Goal: Task Accomplishment & Management: Manage account settings

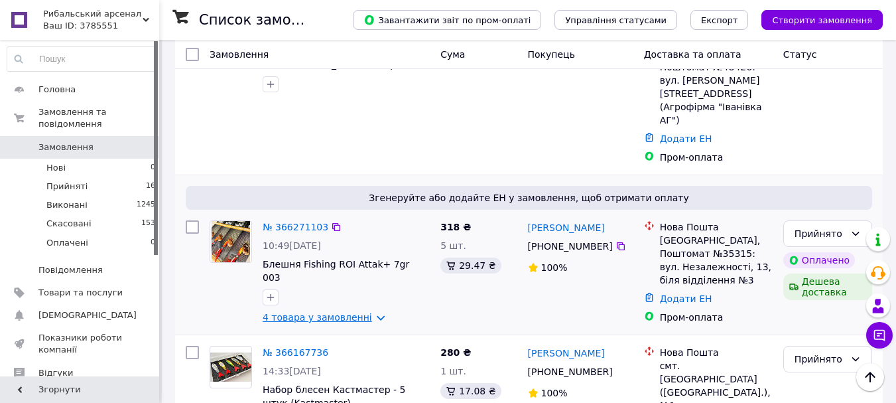
scroll to position [332, 0]
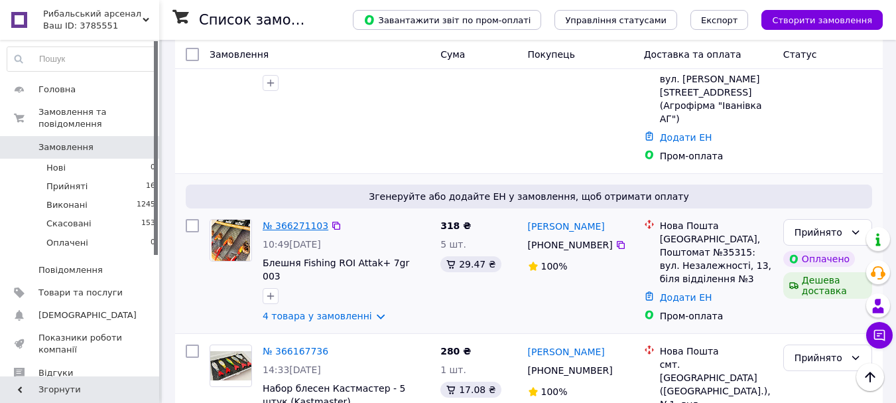
click at [278, 220] on link "№ 366271103" at bounding box center [296, 225] width 66 height 11
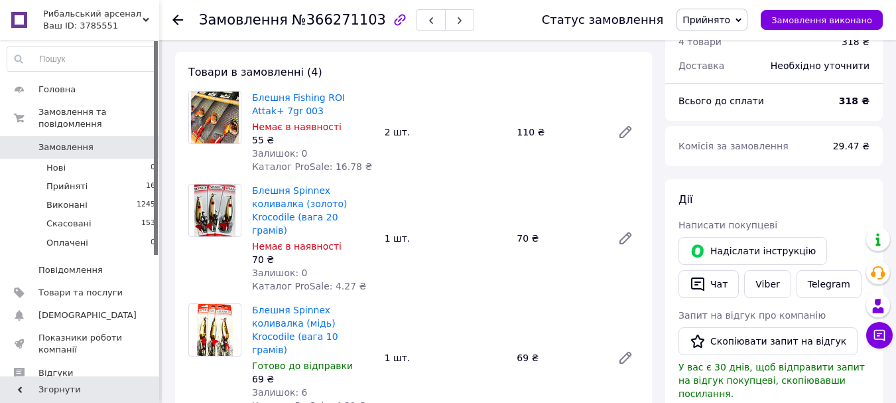
scroll to position [133, 0]
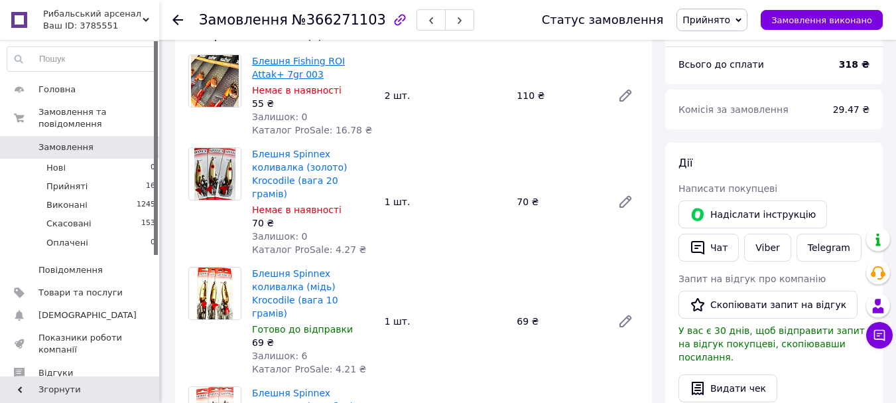
click at [292, 60] on link "Блешня Fishing ROI Attak+ 7gr 003" at bounding box center [298, 68] width 93 height 24
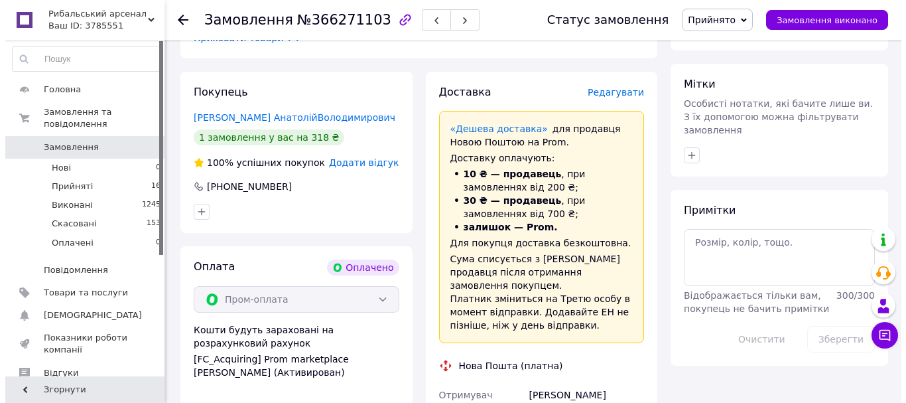
scroll to position [531, 0]
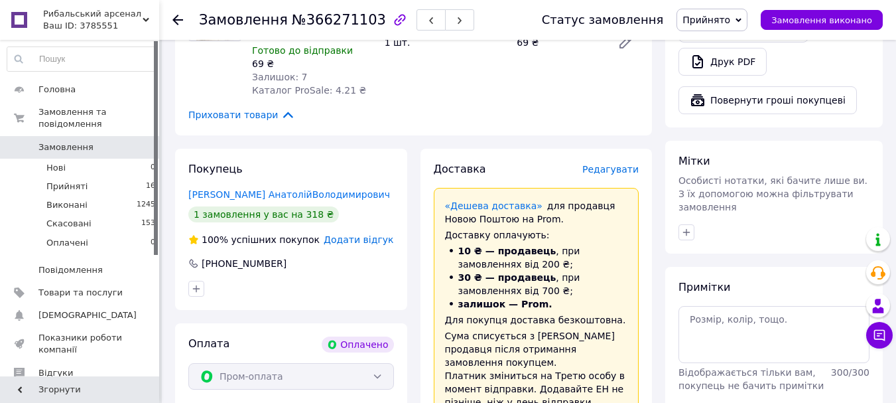
click at [623, 164] on span "Редагувати" at bounding box center [610, 169] width 56 height 11
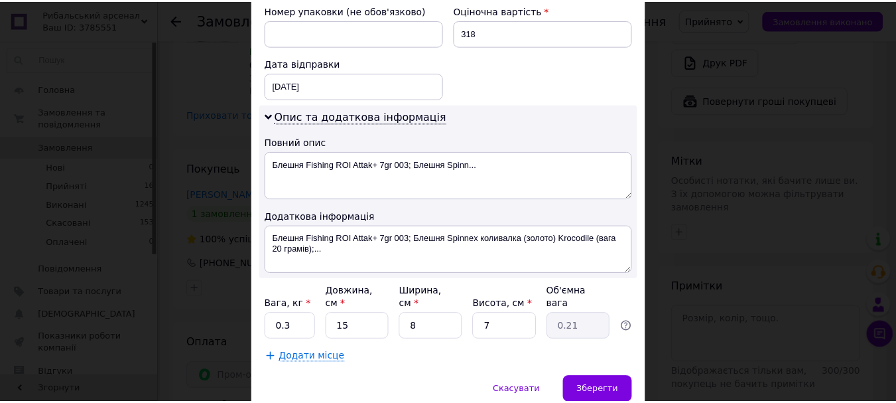
scroll to position [627, 0]
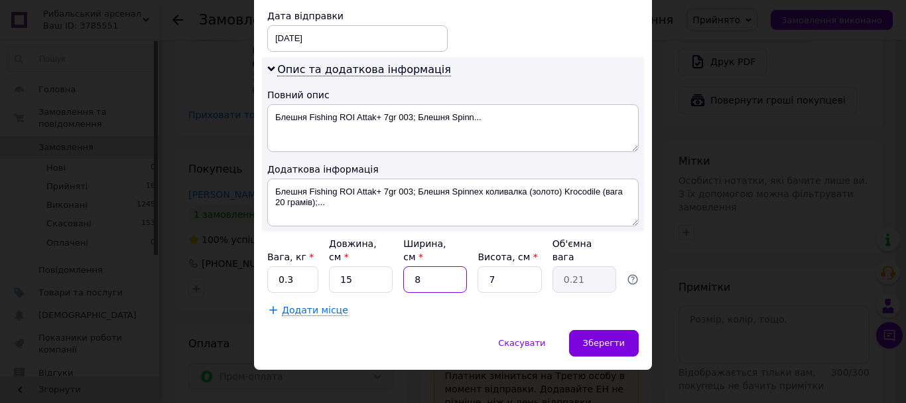
click at [435, 275] on input "8" at bounding box center [435, 279] width 64 height 27
type input "1"
type input "0.1"
type input "15"
type input "0.39"
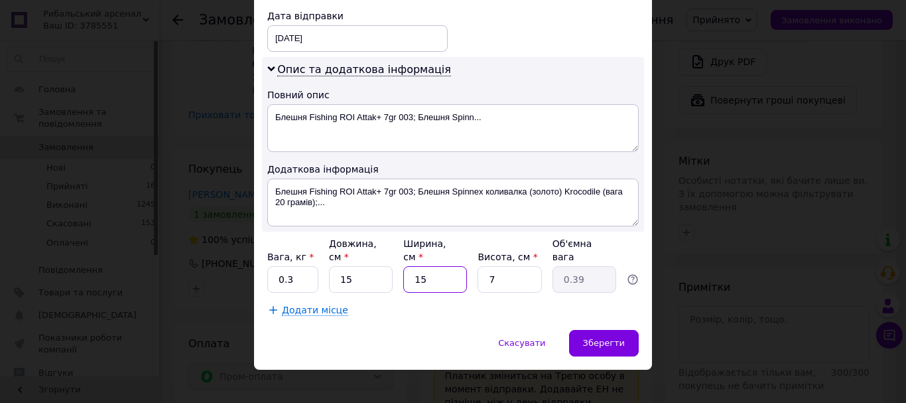
type input "15"
click at [516, 269] on input "7" at bounding box center [510, 279] width 64 height 27
type input "4"
type input "0.23"
type input "4"
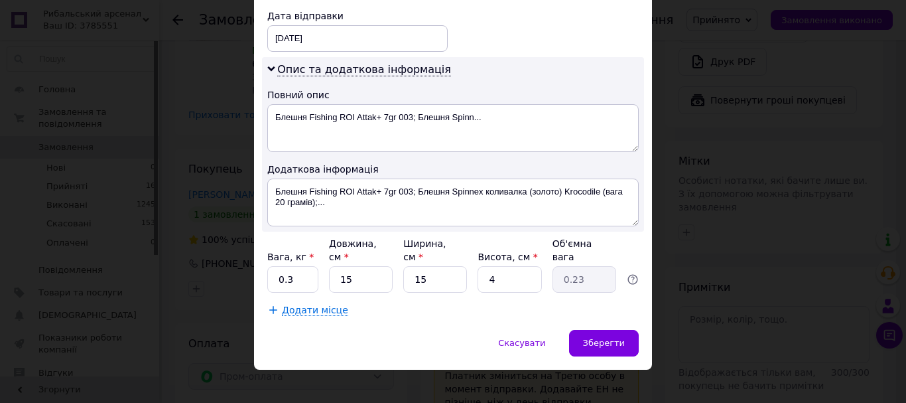
click at [489, 303] on div "Додати місце" at bounding box center [452, 309] width 371 height 13
click at [594, 338] on span "Зберегти" at bounding box center [604, 343] width 42 height 10
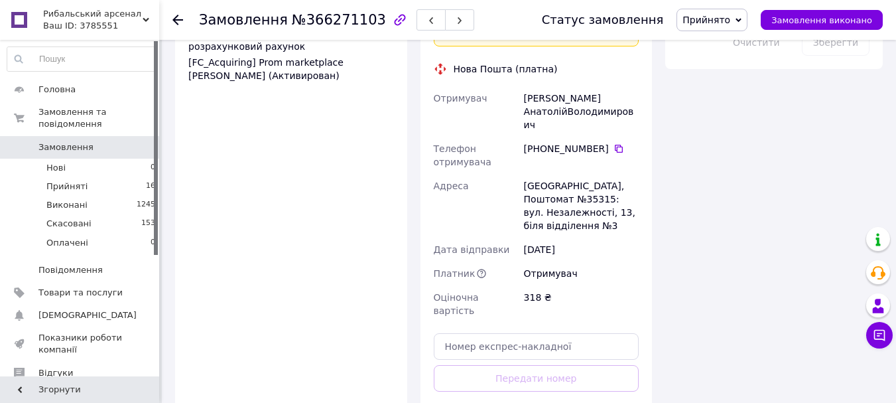
scroll to position [929, 0]
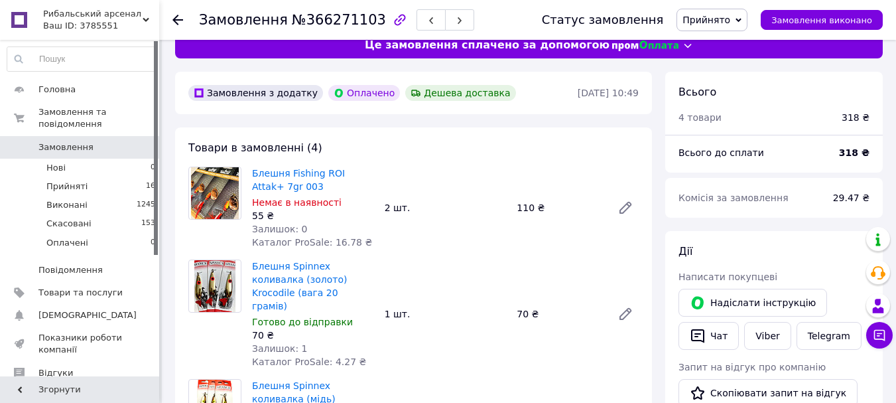
scroll to position [0, 0]
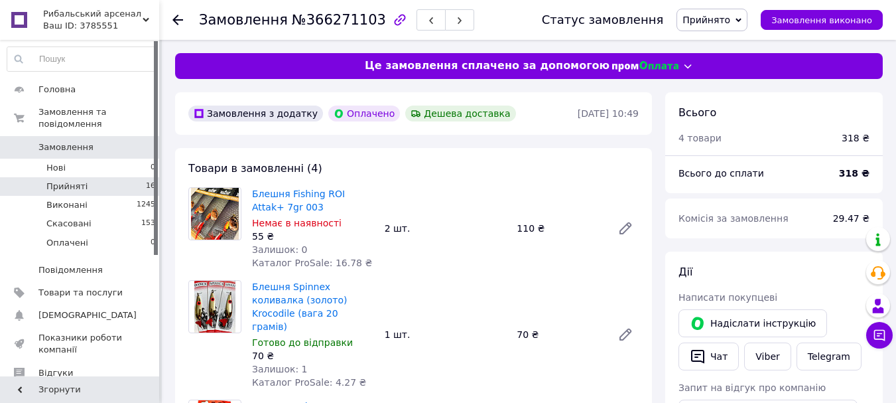
click at [98, 177] on li "Прийняті 16" at bounding box center [81, 186] width 163 height 19
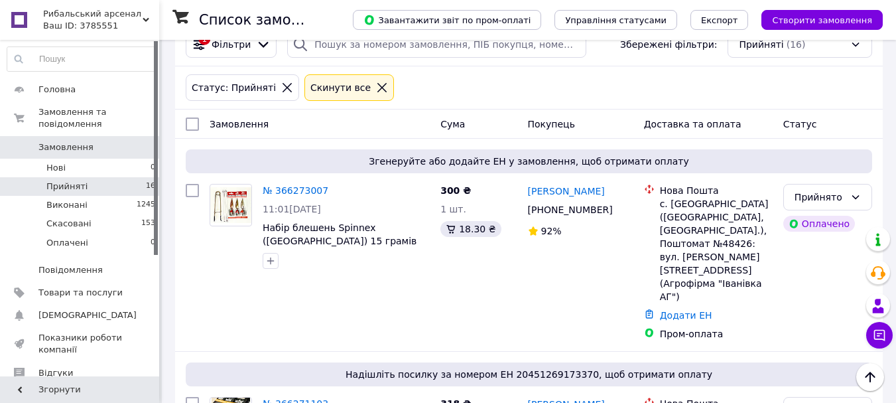
scroll to position [265, 0]
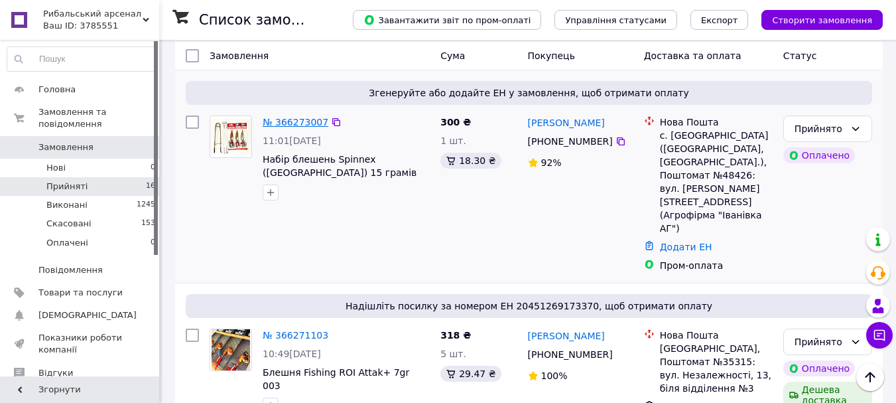
click at [285, 120] on link "№ 366273007" at bounding box center [296, 122] width 66 height 11
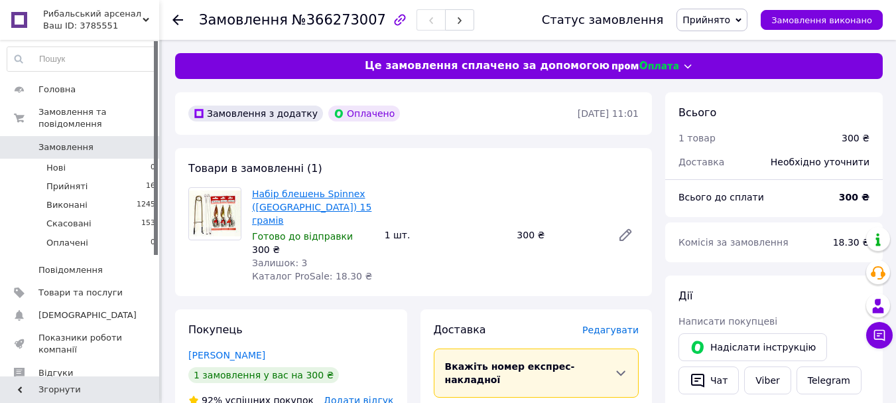
click at [298, 204] on link "Набір блешень Spinnex (Польша) 15 грамів" at bounding box center [311, 206] width 119 height 37
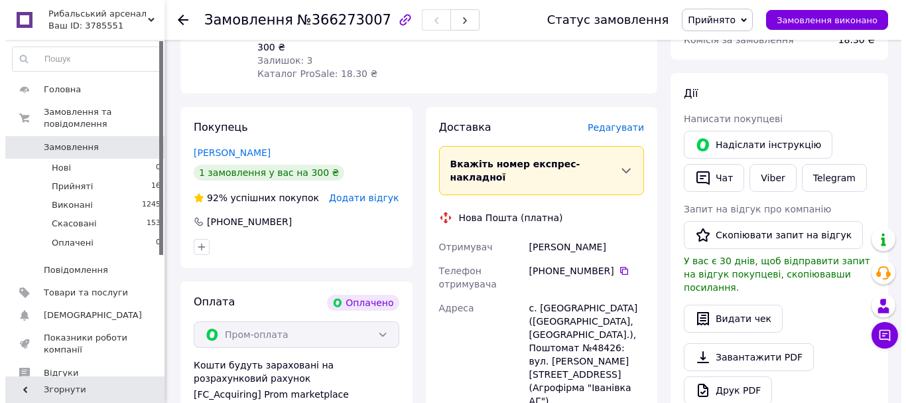
scroll to position [199, 0]
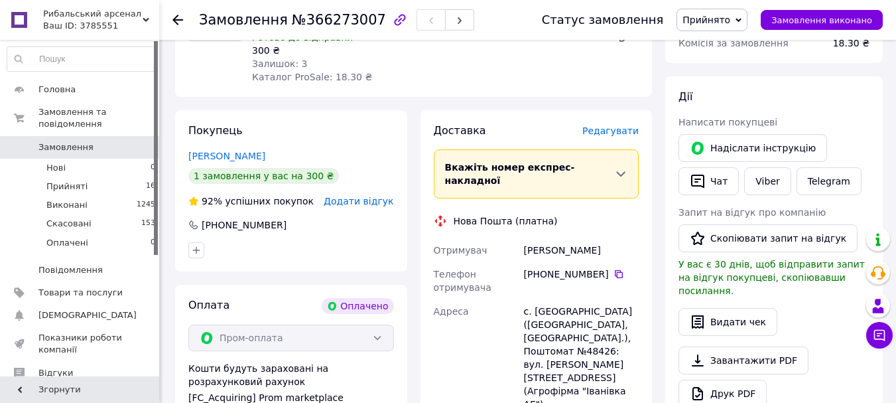
click at [628, 125] on span "Редагувати" at bounding box center [610, 130] width 56 height 11
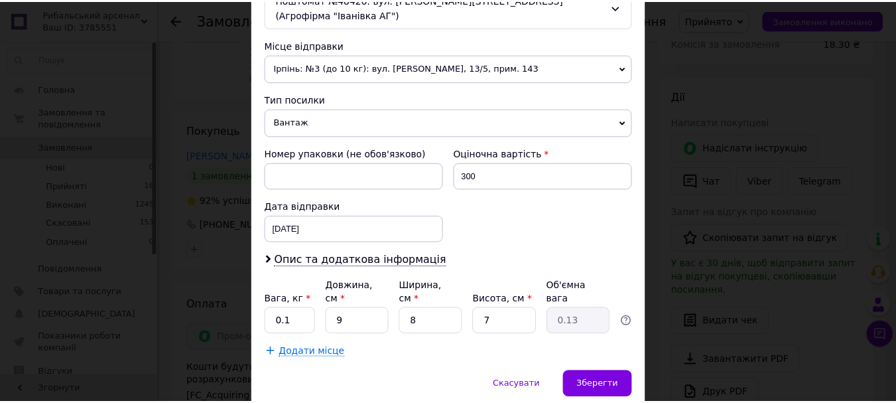
scroll to position [478, 0]
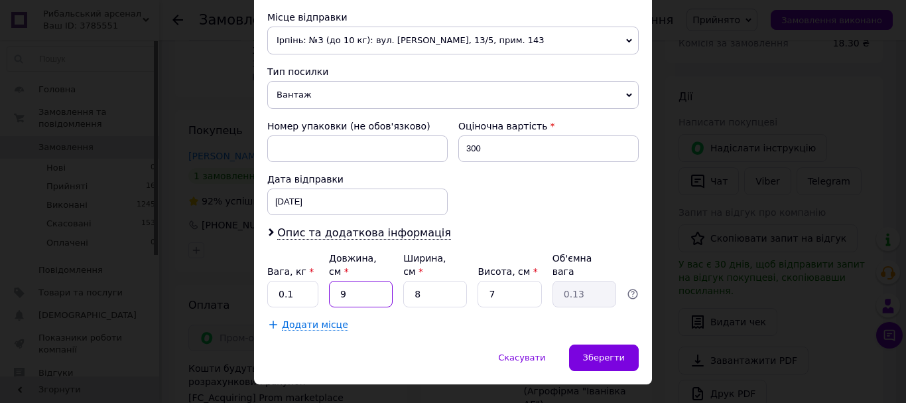
click at [379, 281] on input "9" at bounding box center [361, 294] width 64 height 27
type input "1"
type input "0.1"
type input "15"
type input "0.21"
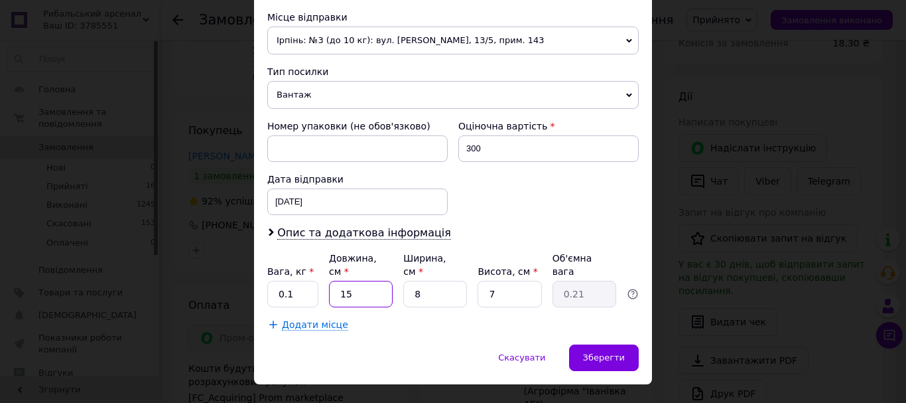
type input "15"
click at [458, 281] on input "8" at bounding box center [435, 294] width 64 height 27
type input "1"
type input "0.1"
type input "15"
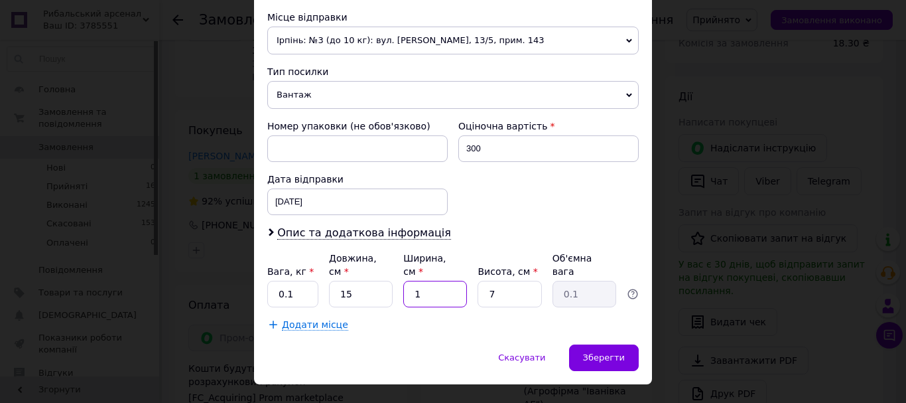
type input "0.39"
type input "15"
click at [498, 281] on input "7" at bounding box center [510, 294] width 64 height 27
type input "3"
type input "0.17"
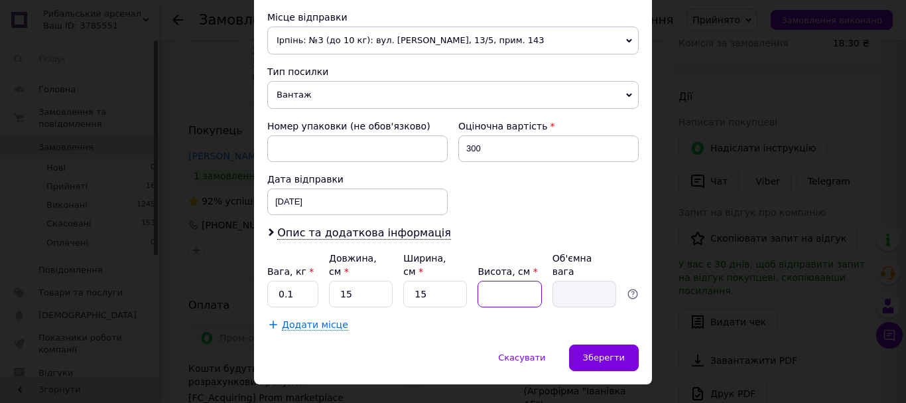
type input "5"
type input "0.28"
type input "5"
click at [302, 281] on input "0.1" at bounding box center [292, 294] width 51 height 27
type input "0.2"
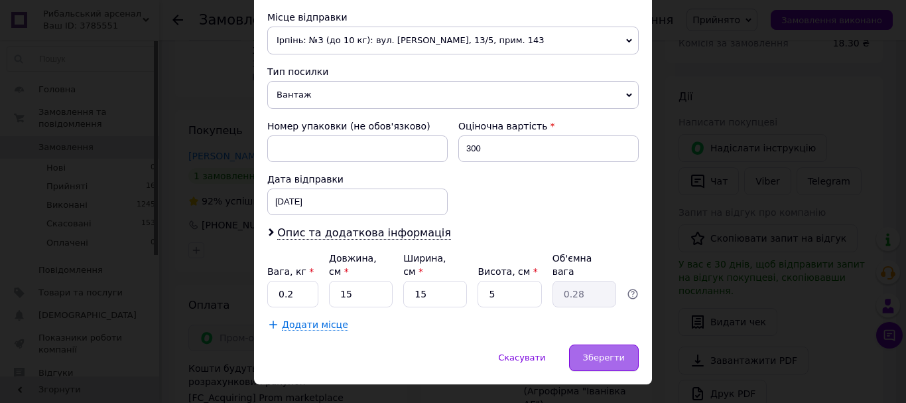
click at [609, 344] on div "Зберегти" at bounding box center [604, 357] width 70 height 27
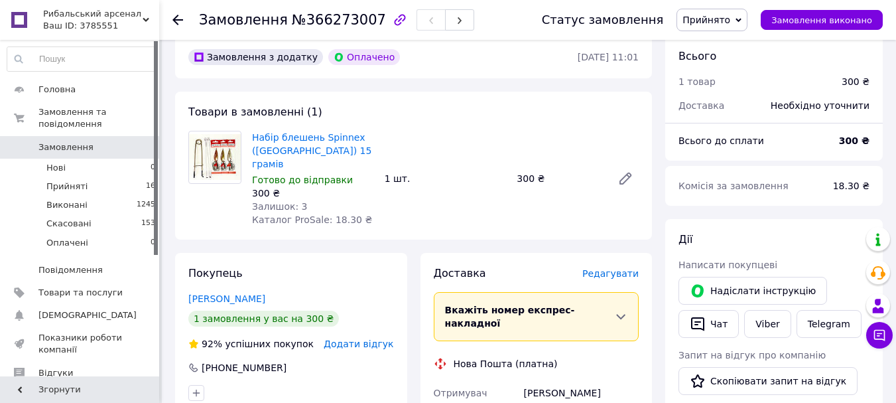
scroll to position [0, 0]
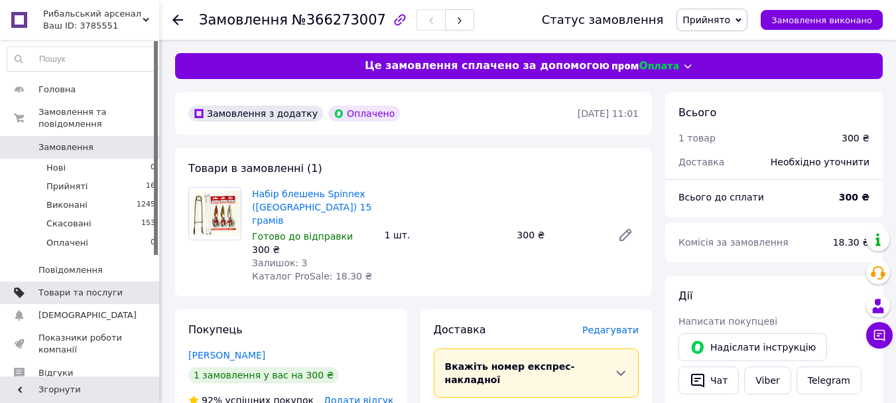
click at [102, 287] on span "Товари та послуги" at bounding box center [80, 293] width 84 height 12
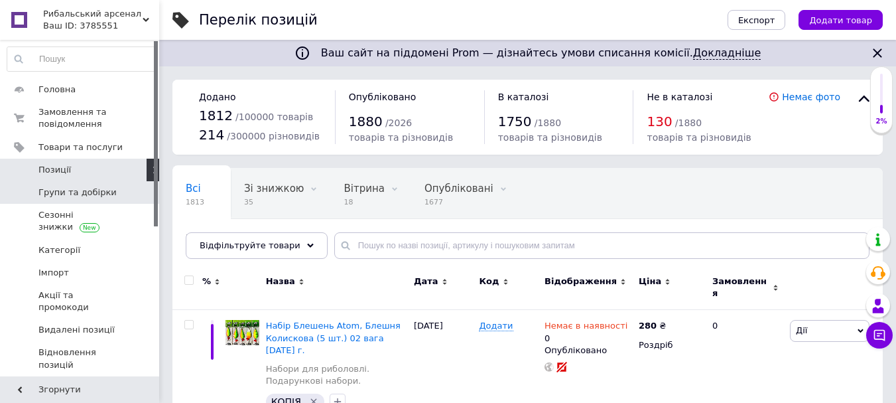
click at [105, 188] on span "Групи та добірки" at bounding box center [77, 192] width 78 height 12
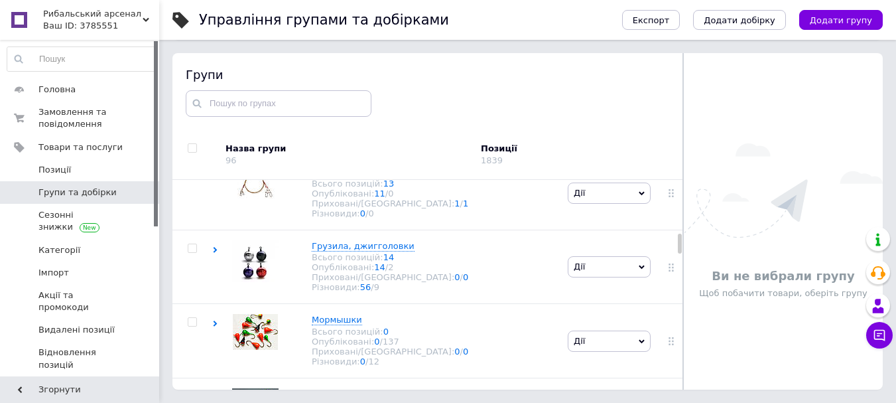
scroll to position [730, 0]
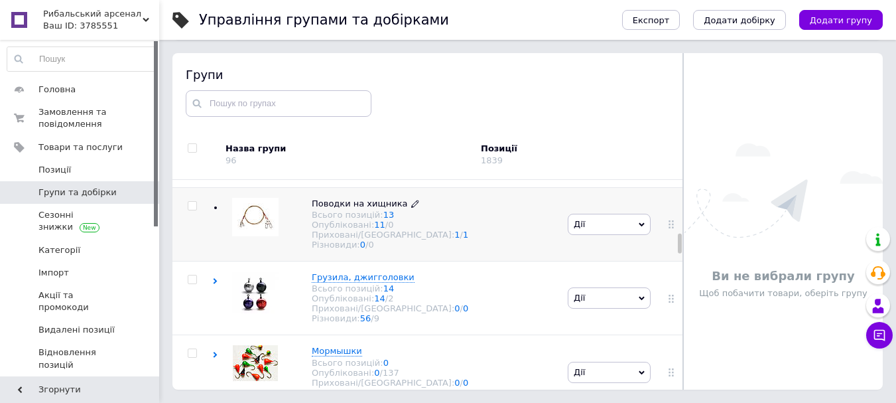
click at [364, 208] on span "Поводки на хищника" at bounding box center [360, 203] width 96 height 10
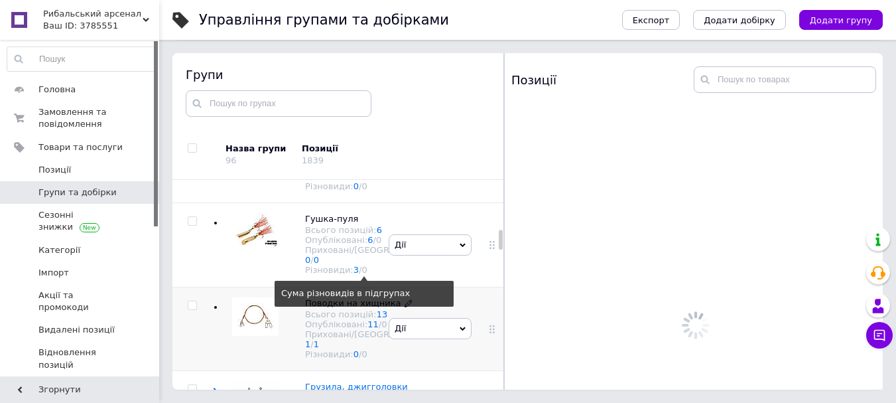
scroll to position [1083, 0]
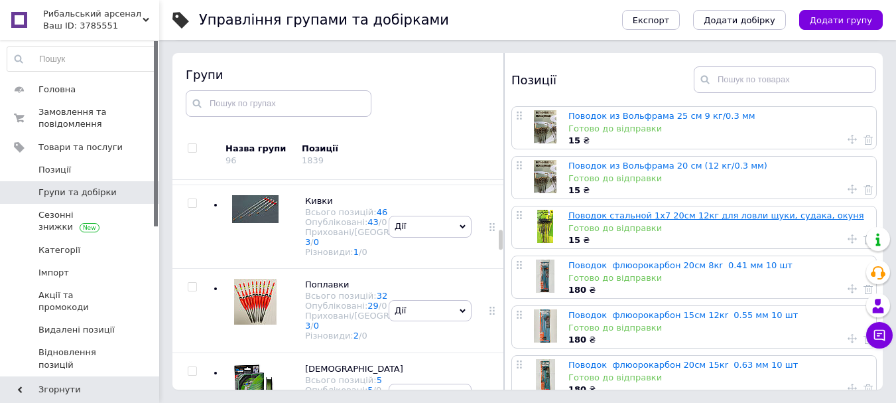
click at [678, 215] on link "Поводок стальной 1х7 20см 12кг для ловли щуки, судака, окуня" at bounding box center [716, 215] width 296 height 10
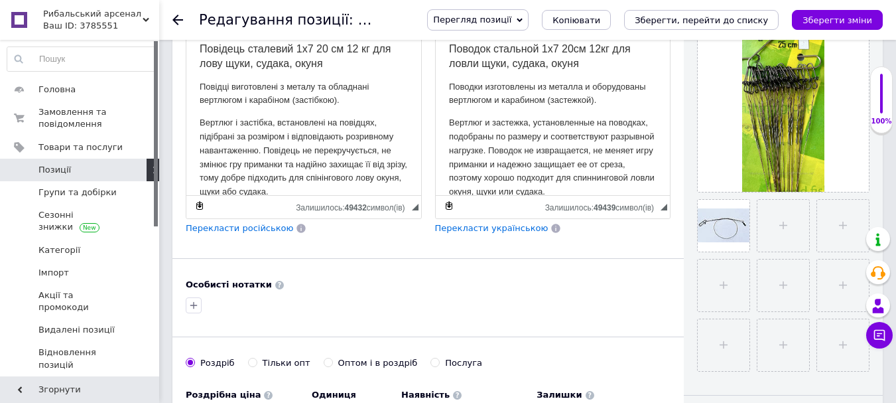
scroll to position [597, 0]
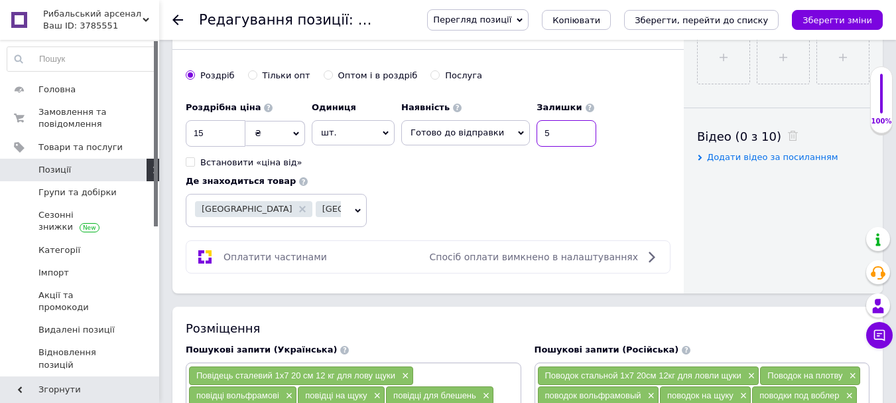
click at [547, 147] on input "5" at bounding box center [567, 133] width 60 height 27
type input "2"
click at [839, 23] on icon "Зберегти зміни" at bounding box center [838, 20] width 70 height 10
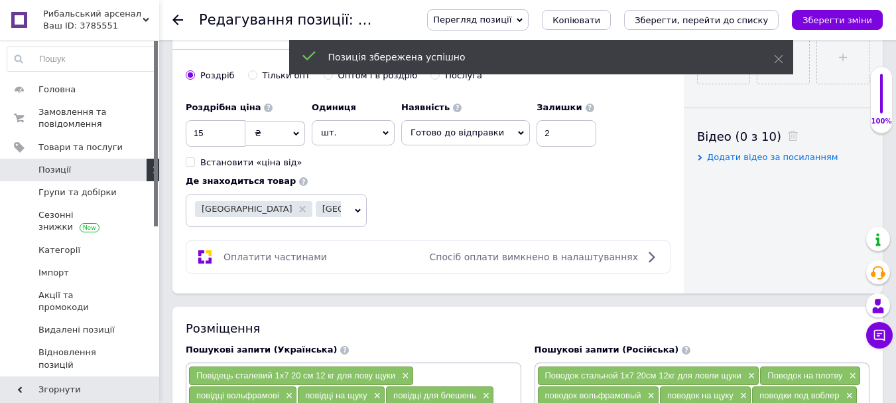
click at [173, 15] on icon at bounding box center [177, 20] width 11 height 11
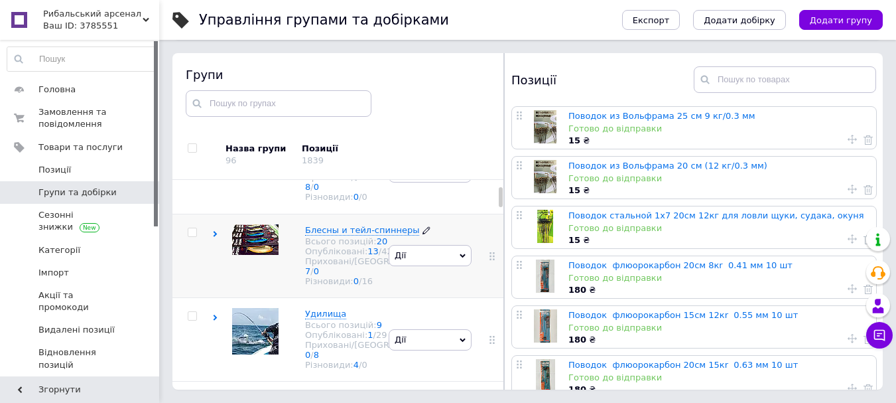
scroll to position [133, 0]
click at [331, 234] on span "Блесны и тейл-спиннеры" at bounding box center [362, 229] width 114 height 10
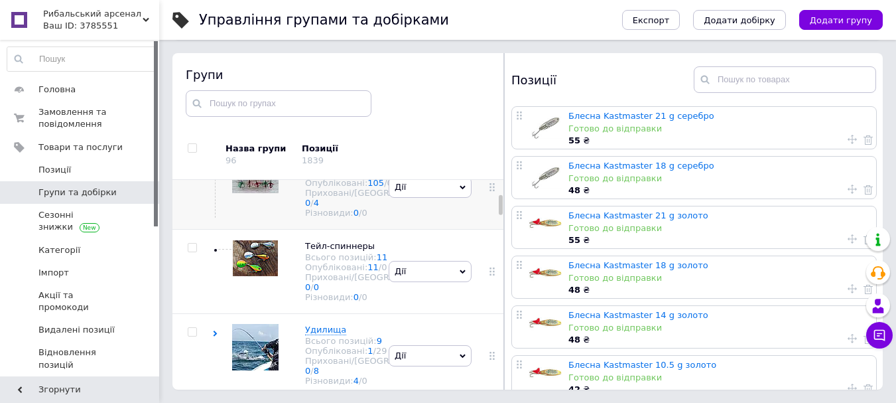
scroll to position [332, 0]
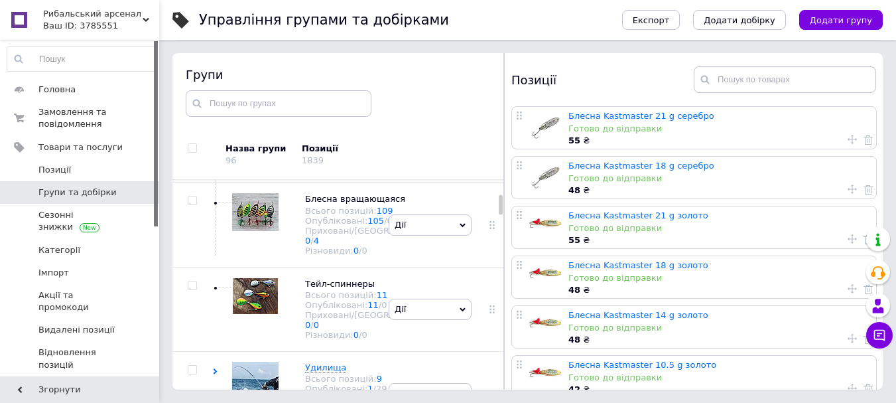
click at [326, 119] on span "Блесна колеблющаяся" at bounding box center [356, 114] width 103 height 10
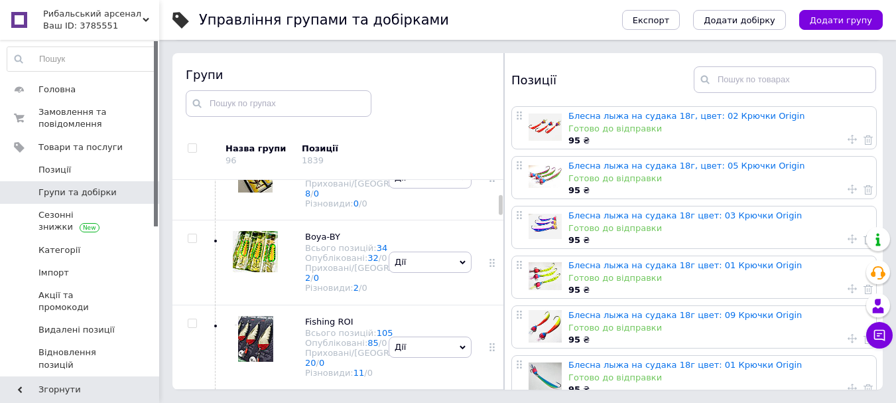
scroll to position [464, 0]
click at [318, 71] on span "SPINNEX" at bounding box center [324, 66] width 38 height 10
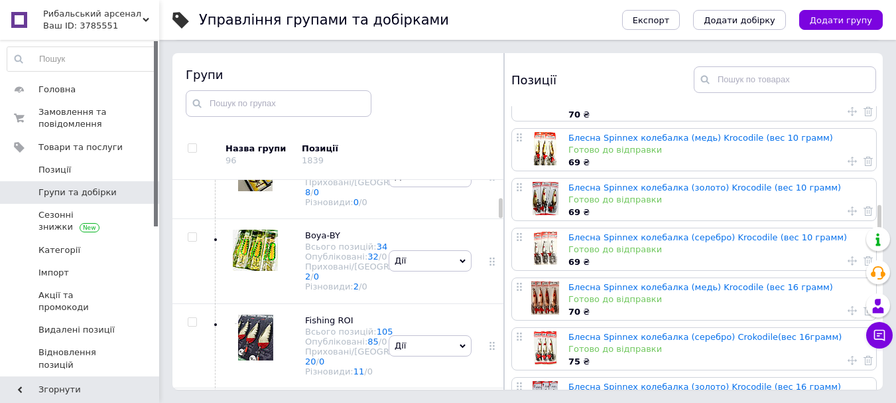
scroll to position [796, 0]
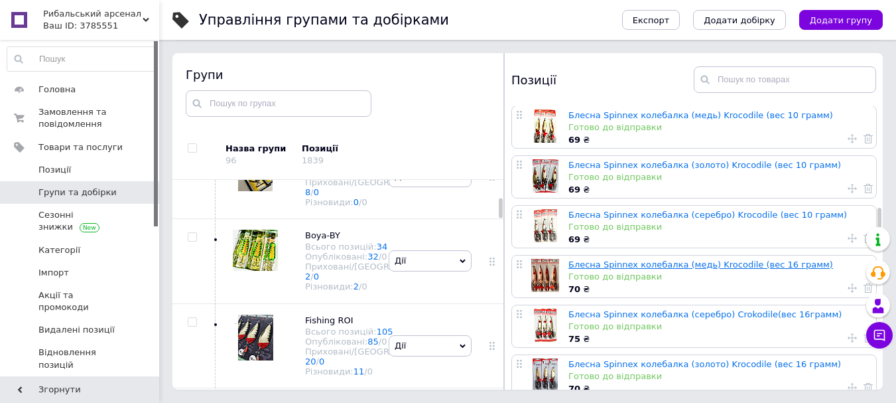
click at [704, 259] on link "Блесна Spinnex колебалка (медь) Krocodile (вес 16 грамм)" at bounding box center [700, 264] width 265 height 10
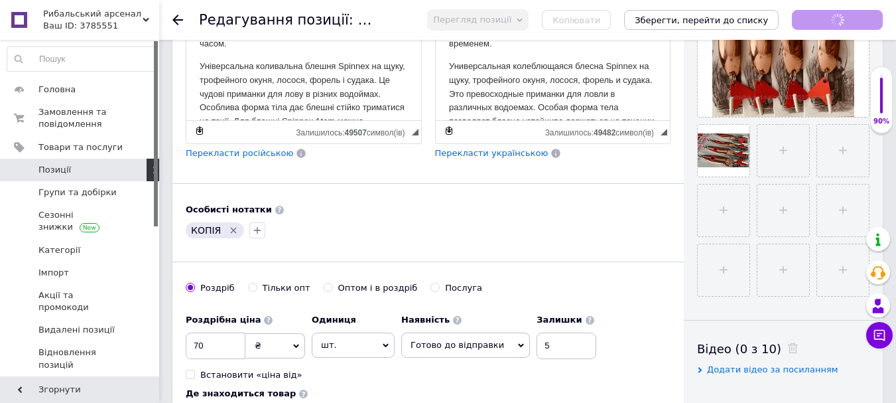
scroll to position [464, 0]
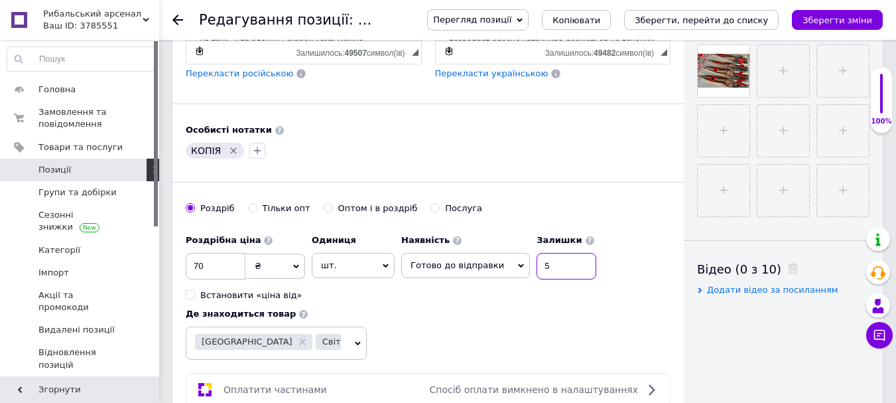
click at [547, 261] on input "5" at bounding box center [567, 266] width 60 height 27
type input "4"
drag, startPoint x: 866, startPoint y: 26, endPoint x: 620, endPoint y: 86, distance: 252.6
click at [864, 26] on button "Зберегти зміни" at bounding box center [837, 20] width 91 height 20
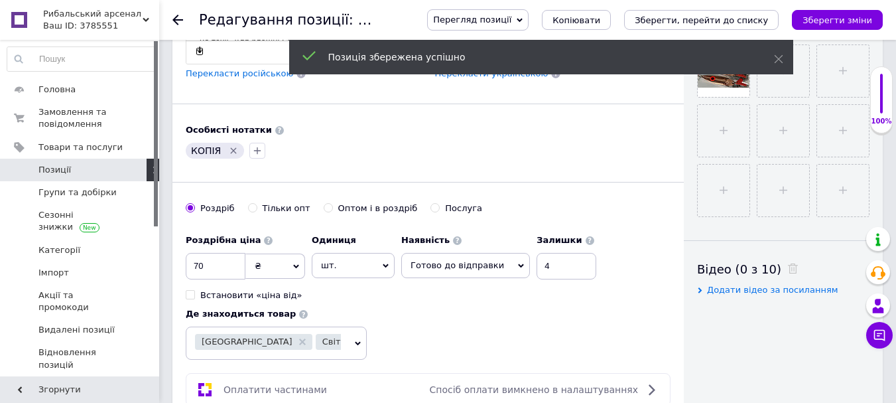
click at [174, 18] on icon at bounding box center [177, 20] width 11 height 11
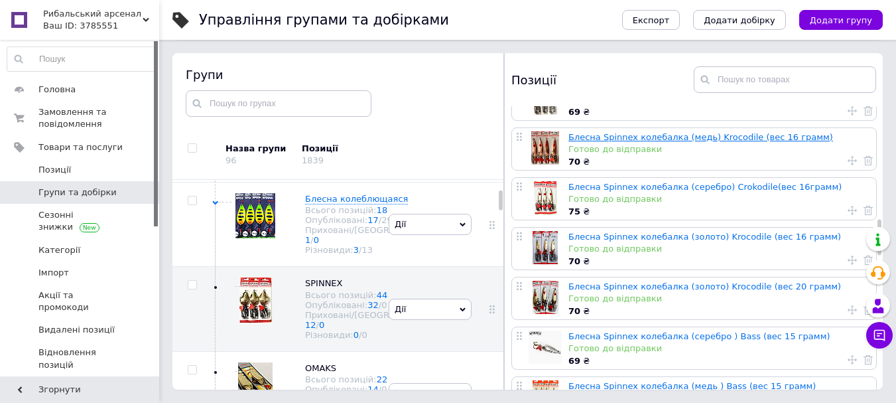
scroll to position [929, 0]
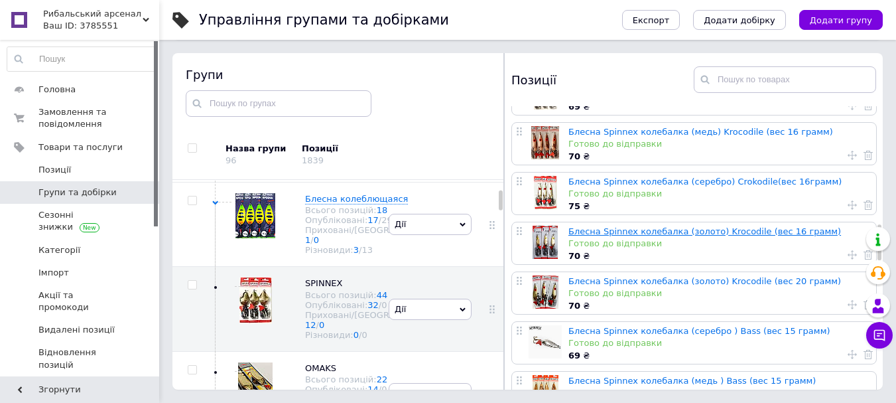
click at [660, 226] on link "Блесна Spinnex колебалка (золото) Krocodile (вес 16 грамм)" at bounding box center [704, 231] width 273 height 10
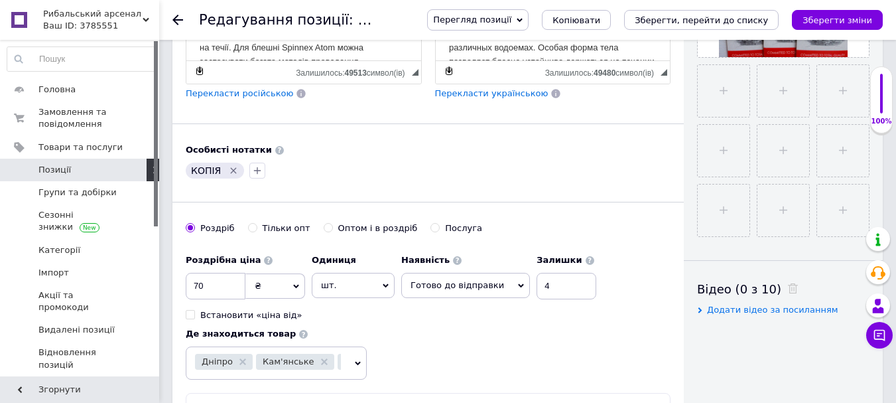
scroll to position [531, 0]
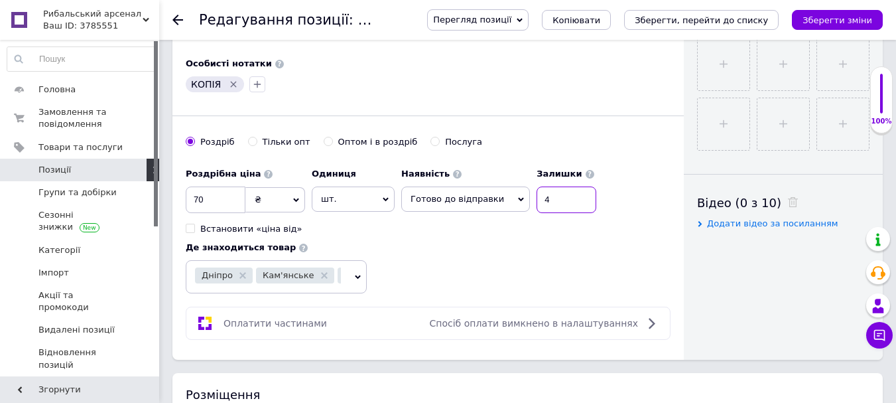
click at [556, 202] on input "4" at bounding box center [567, 199] width 60 height 27
type input "3"
click at [840, 21] on icon "Зберегти зміни" at bounding box center [838, 20] width 70 height 10
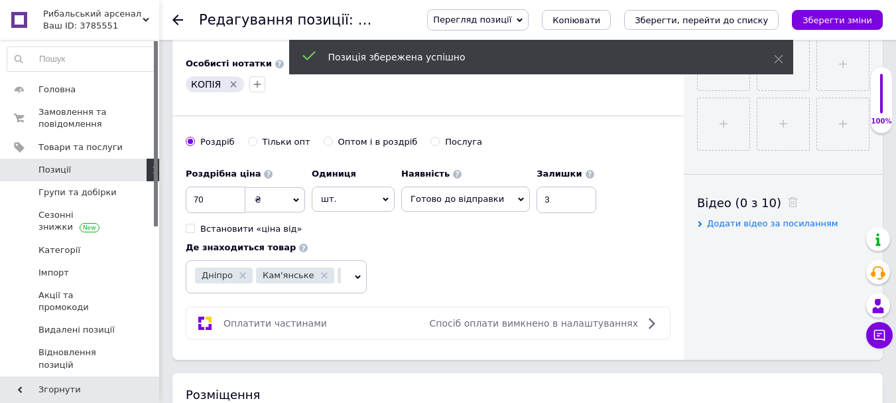
click at [176, 22] on icon at bounding box center [177, 20] width 11 height 11
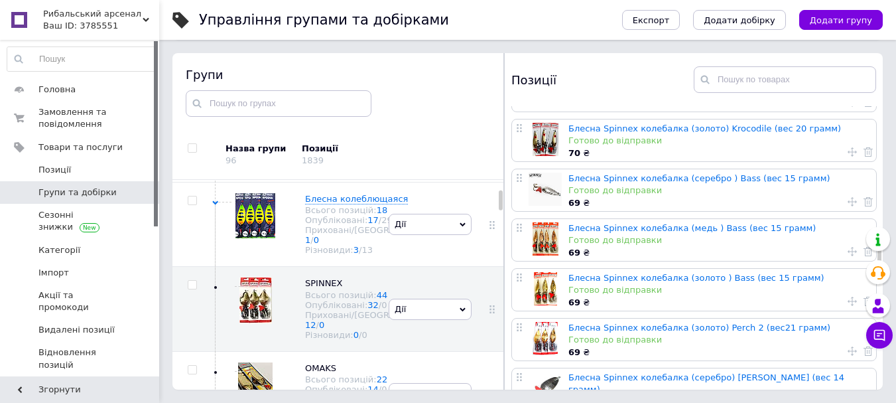
scroll to position [1061, 0]
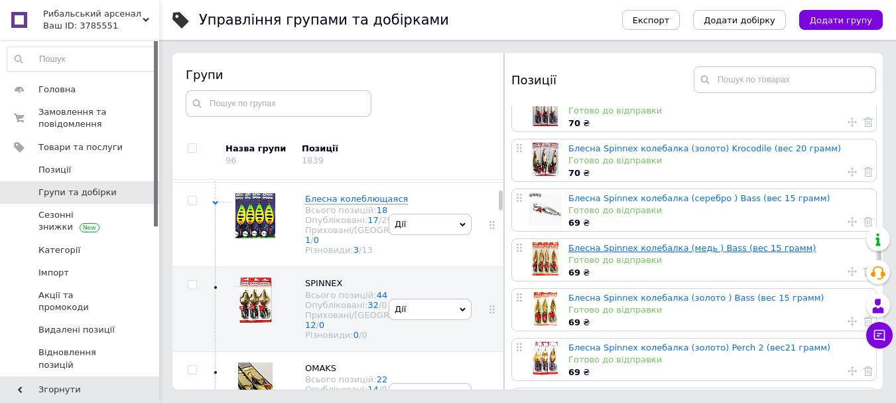
click at [629, 243] on link "Блесна Spinnex колебалка (медь ) Bass (вес 15 грамм)" at bounding box center [691, 248] width 247 height 10
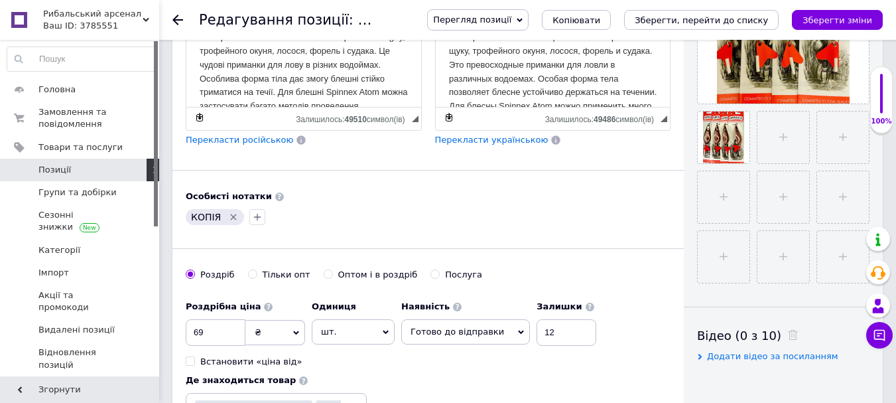
scroll to position [332, 0]
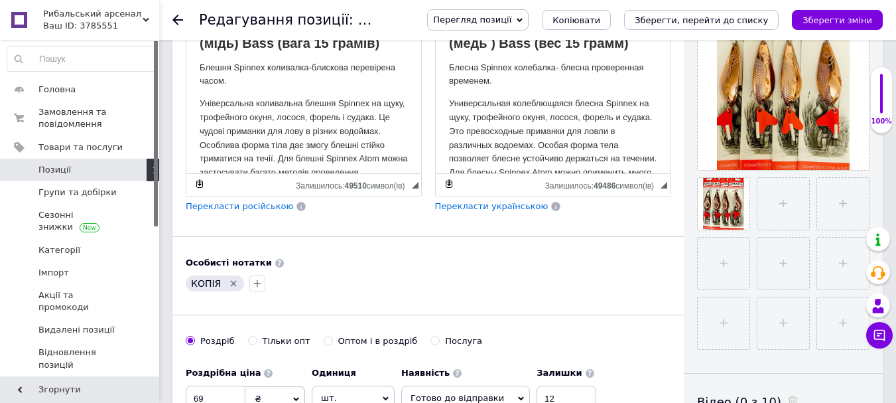
click at [176, 17] on use at bounding box center [177, 20] width 11 height 11
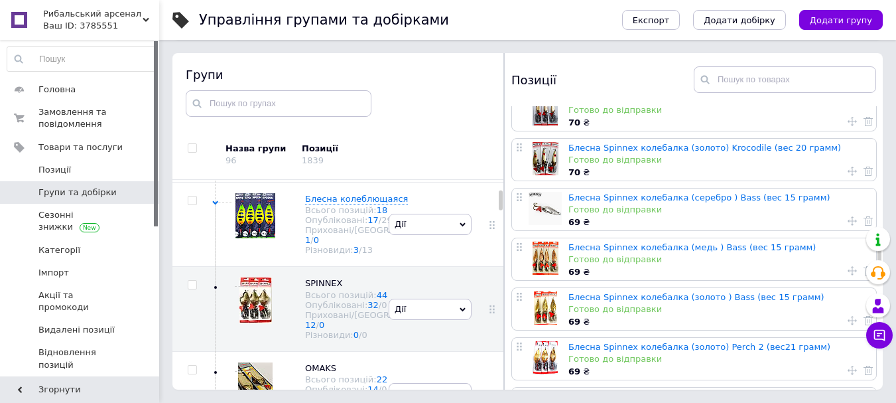
scroll to position [1061, 0]
click at [651, 193] on link "Блесна Spinnex колебалка (серебро ) Bass (вес 15 грамм)" at bounding box center [699, 198] width 262 height 10
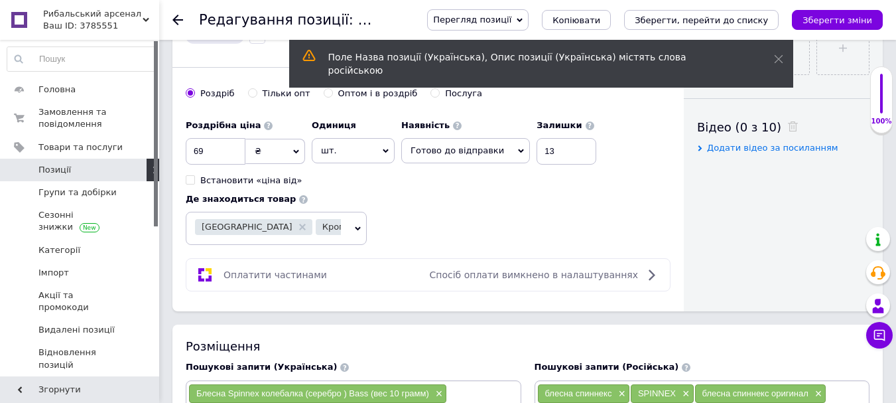
click at [176, 16] on icon at bounding box center [177, 20] width 11 height 11
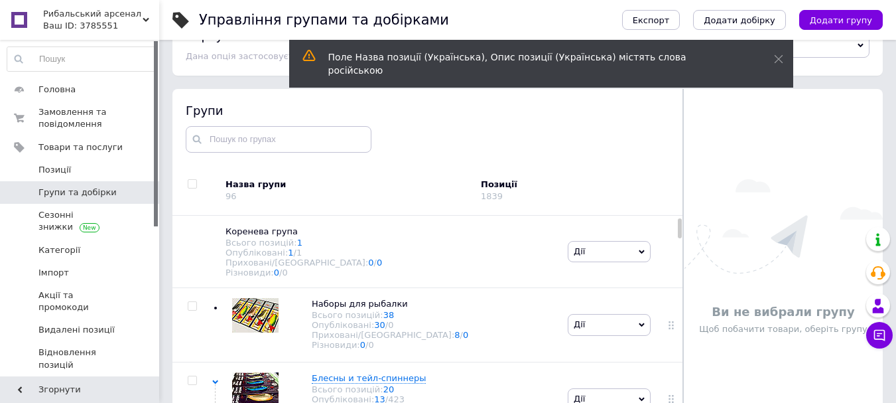
scroll to position [75, 0]
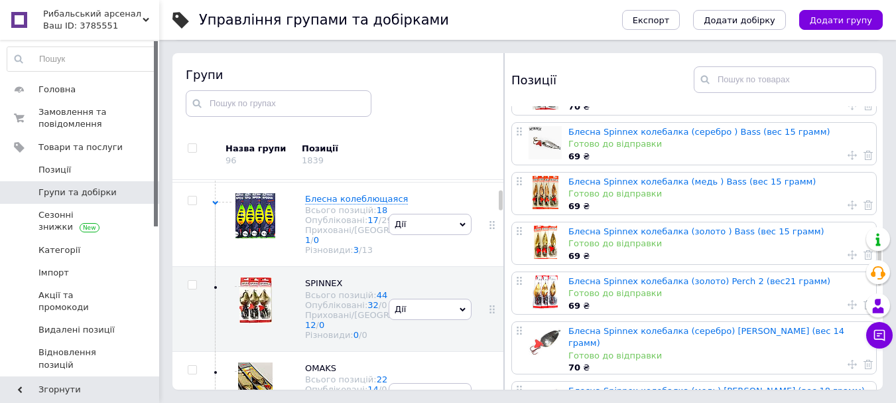
click at [655, 226] on link "Блесна Spinnex колебалка (золото ) Bass (вес 15 грамм)" at bounding box center [696, 231] width 256 height 10
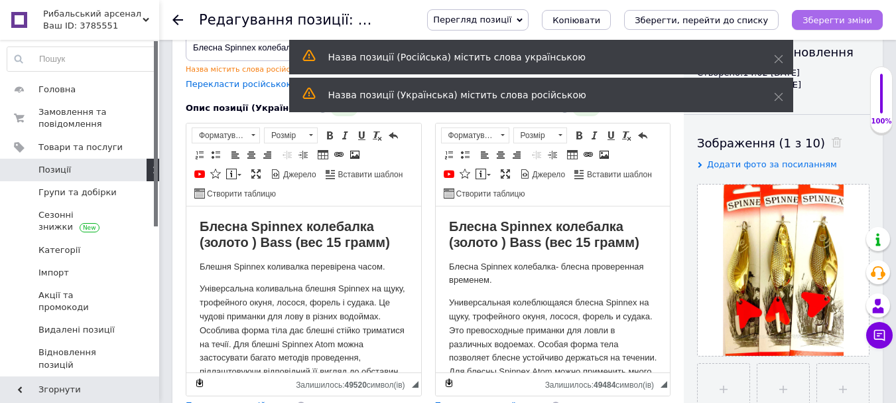
click at [863, 21] on icon "Зберегти зміни" at bounding box center [838, 20] width 70 height 10
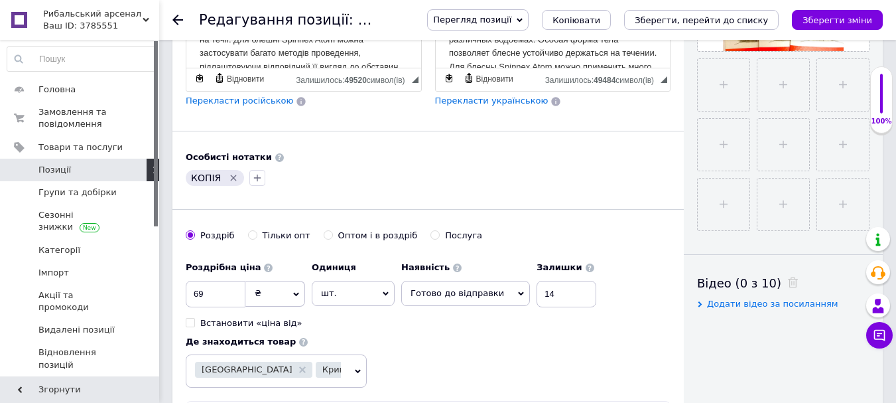
scroll to position [478, 0]
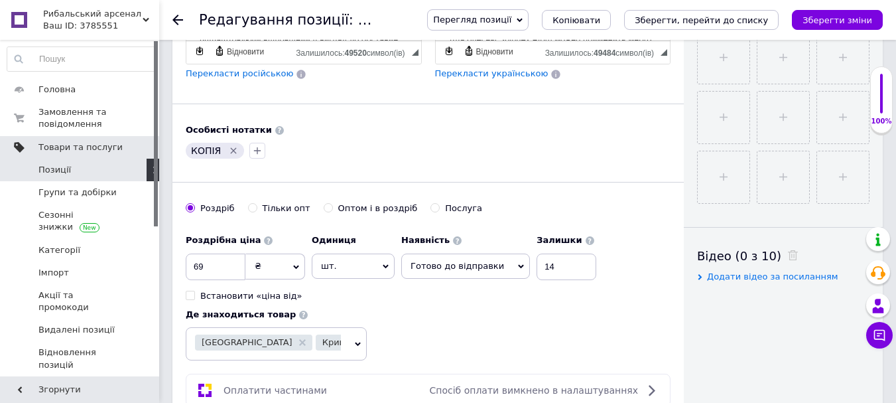
click at [84, 145] on span "Товари та послуги" at bounding box center [80, 147] width 84 height 12
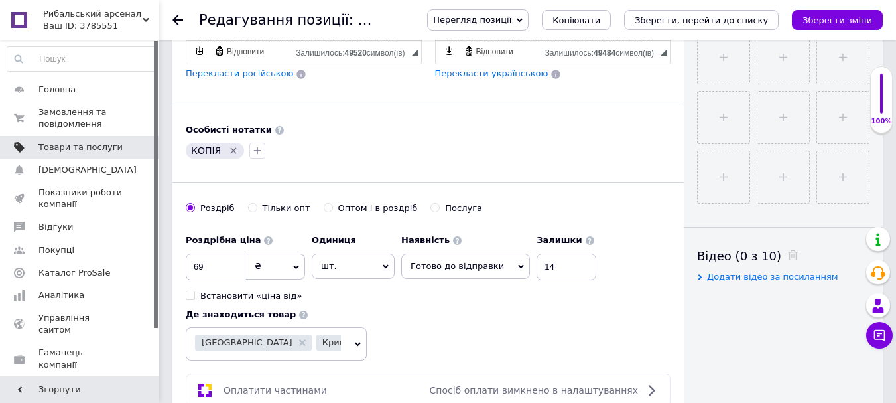
click at [90, 143] on span "Товари та послуги" at bounding box center [80, 147] width 84 height 12
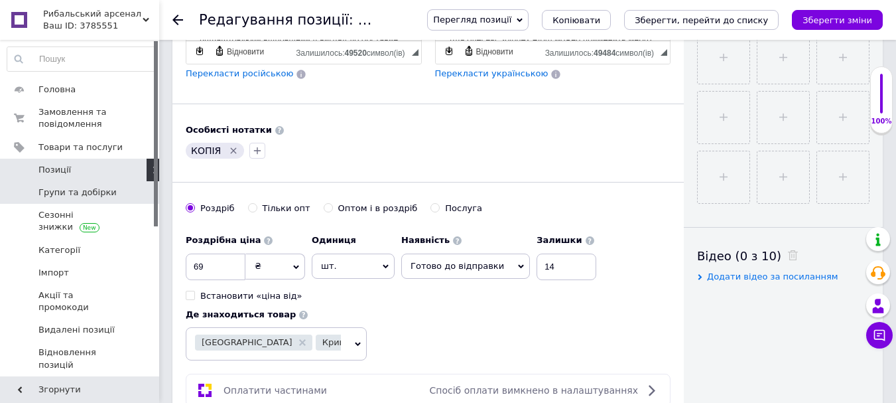
click at [93, 192] on span "Групи та добірки" at bounding box center [77, 192] width 78 height 12
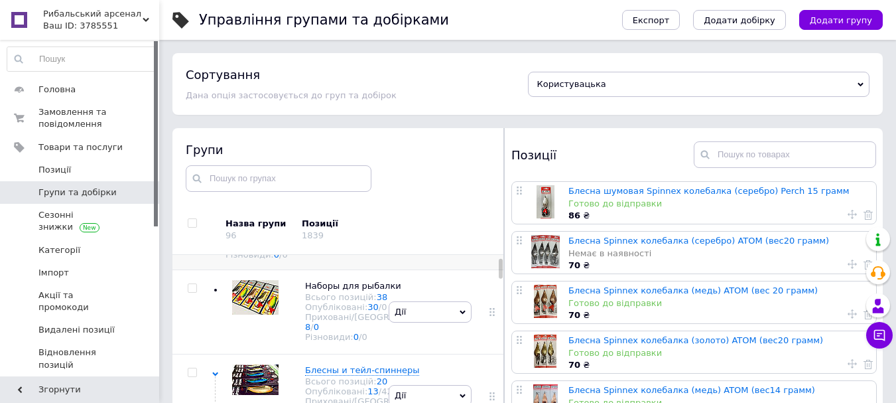
scroll to position [66, 0]
drag, startPoint x: 318, startPoint y: 285, endPoint x: 319, endPoint y: 277, distance: 8.0
click at [319, 285] on span "Наборы для рыбалки" at bounding box center [353, 286] width 96 height 10
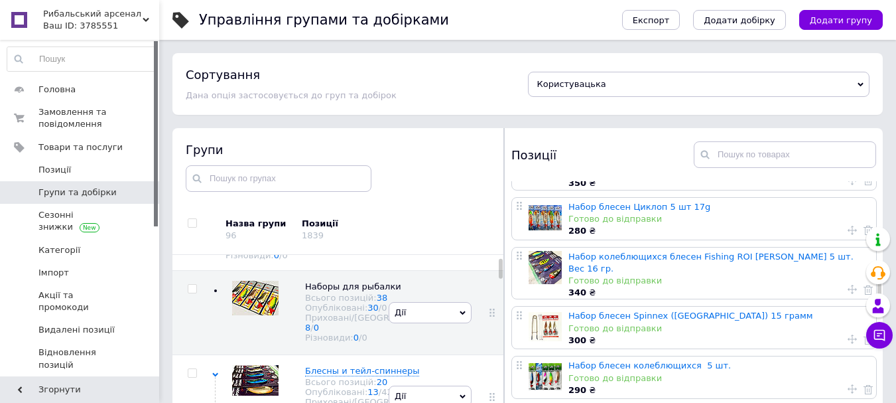
scroll to position [663, 0]
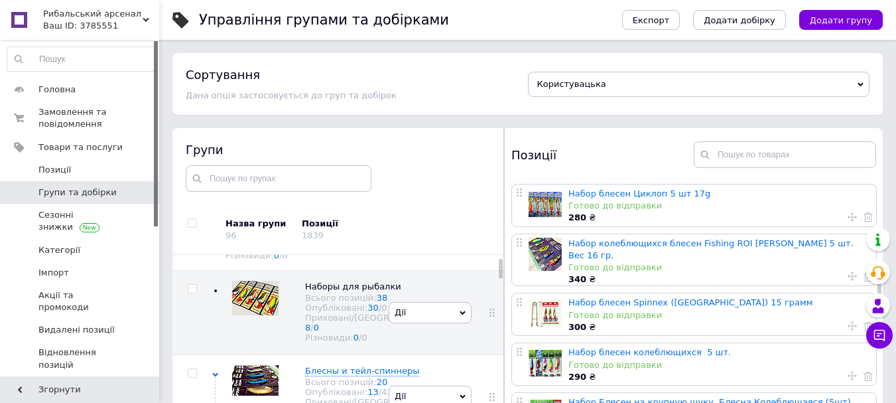
click at [627, 297] on link "Набор блесен Spinnex (Польша) 15 грамм" at bounding box center [690, 302] width 245 height 10
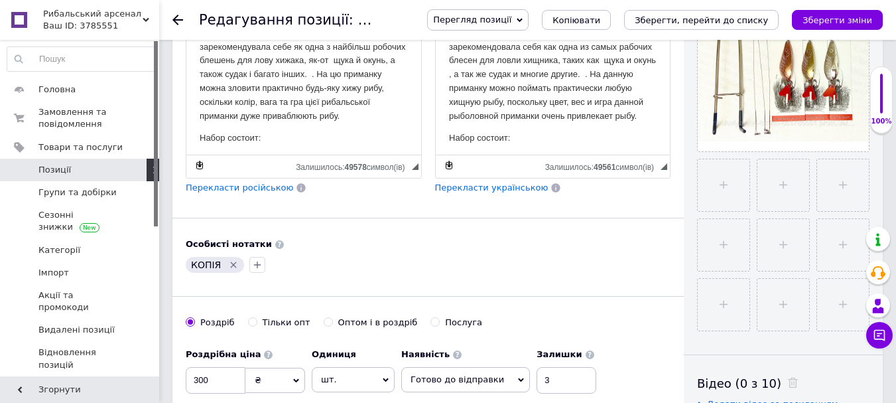
scroll to position [398, 0]
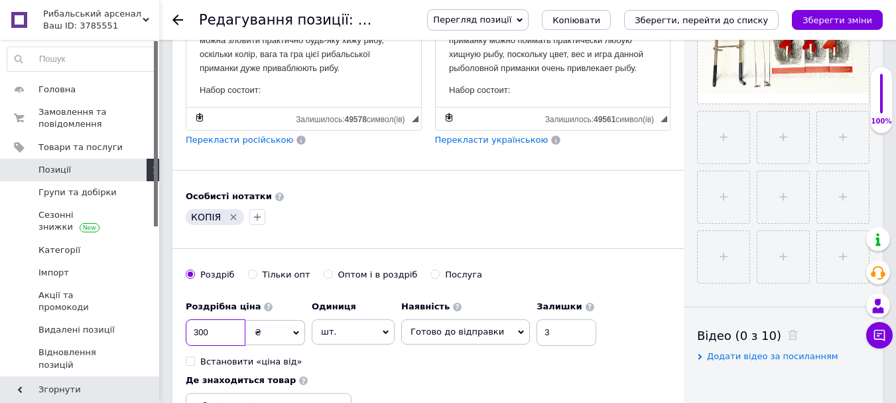
click at [224, 340] on input "300" at bounding box center [216, 332] width 60 height 27
type input "320"
click at [828, 22] on icon "Зберегти зміни" at bounding box center [838, 20] width 70 height 10
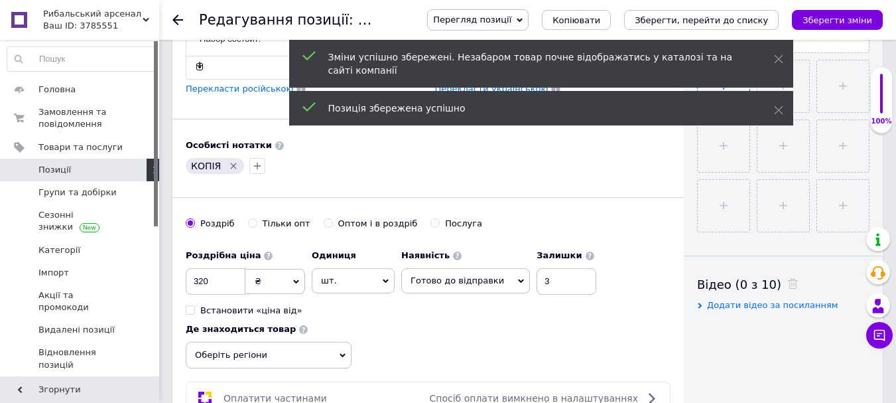
scroll to position [464, 0]
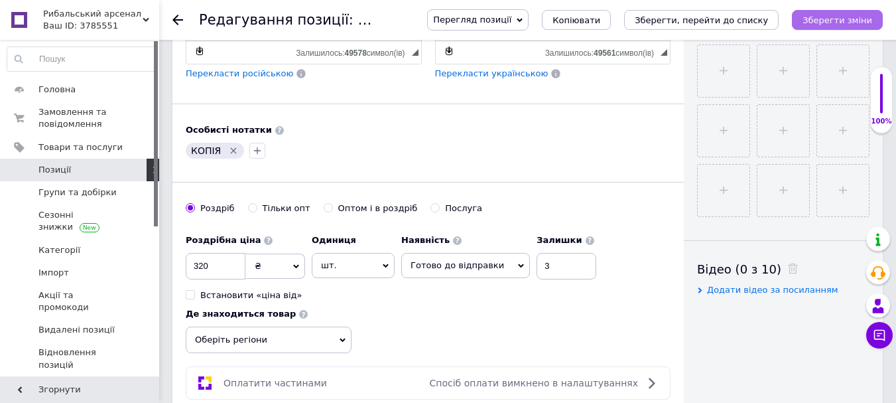
click at [829, 18] on icon "Зберегти зміни" at bounding box center [838, 20] width 70 height 10
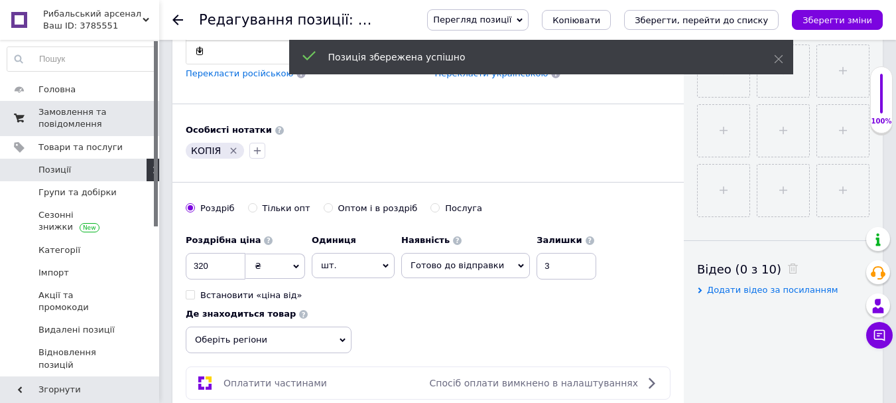
click at [81, 127] on span "Замовлення та повідомлення" at bounding box center [80, 118] width 84 height 24
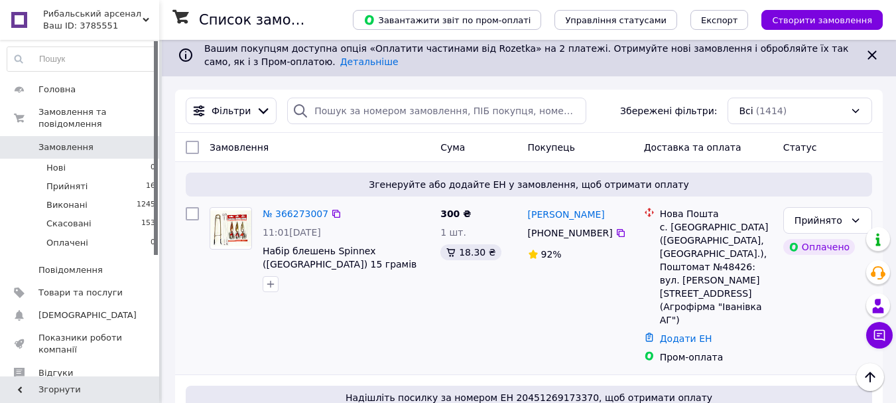
scroll to position [133, 0]
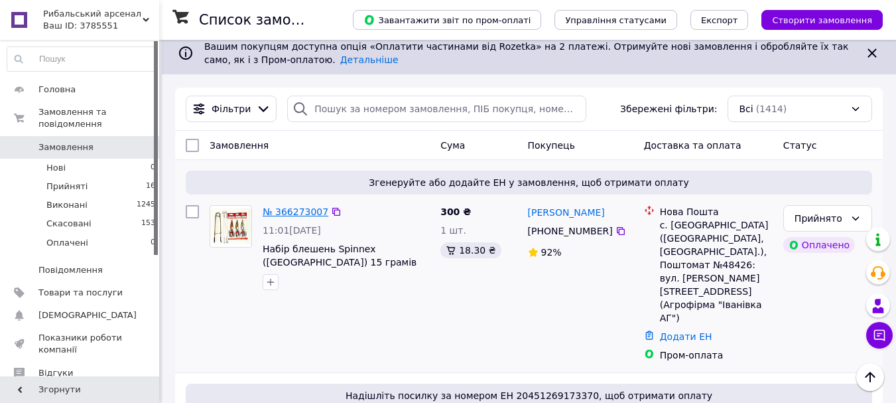
click at [311, 210] on link "№ 366273007" at bounding box center [296, 211] width 66 height 11
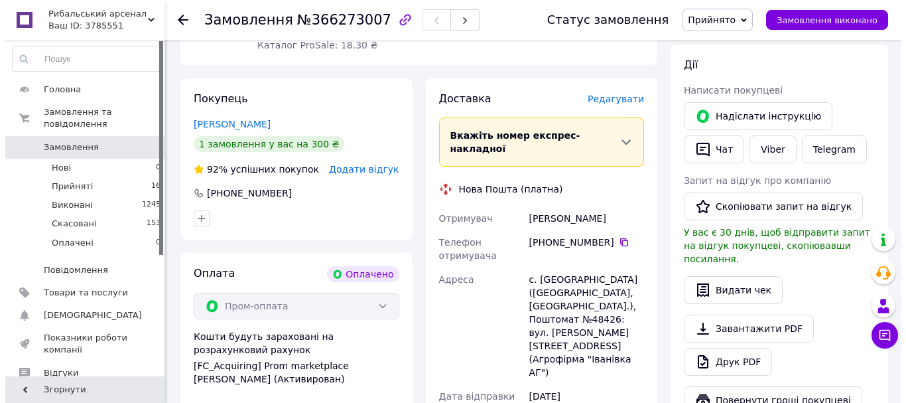
scroll to position [199, 0]
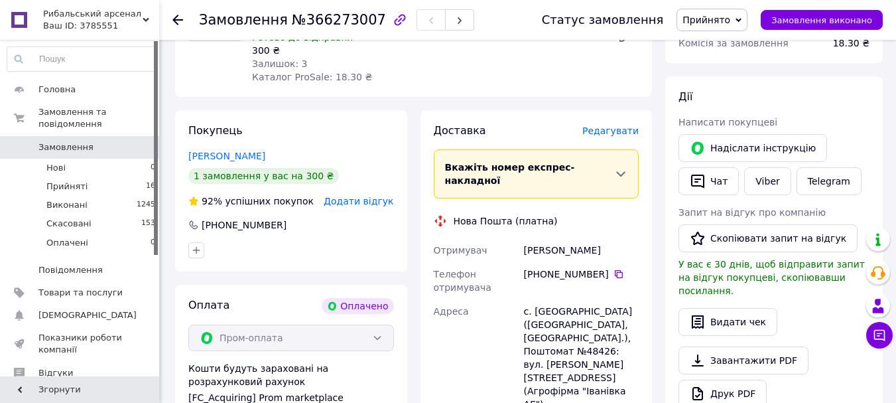
click at [629, 125] on span "Редагувати" at bounding box center [610, 130] width 56 height 11
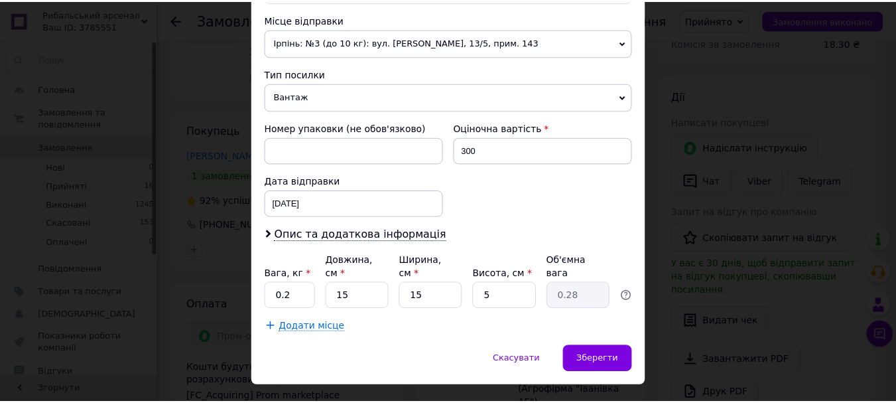
scroll to position [478, 0]
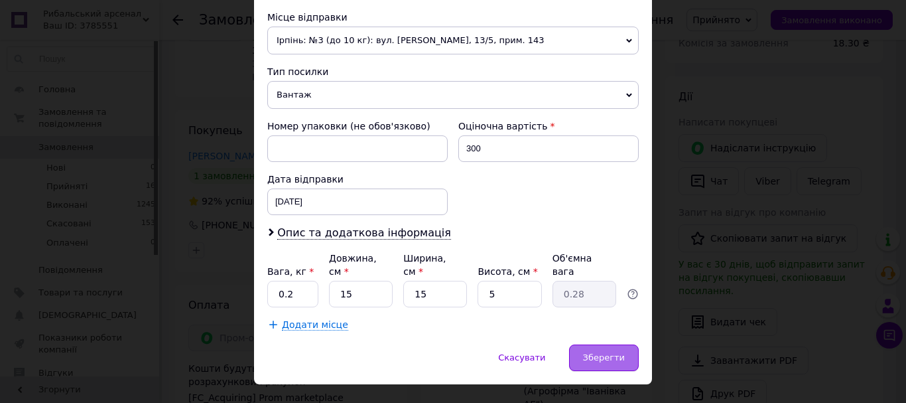
click at [596, 352] on span "Зберегти" at bounding box center [604, 357] width 42 height 10
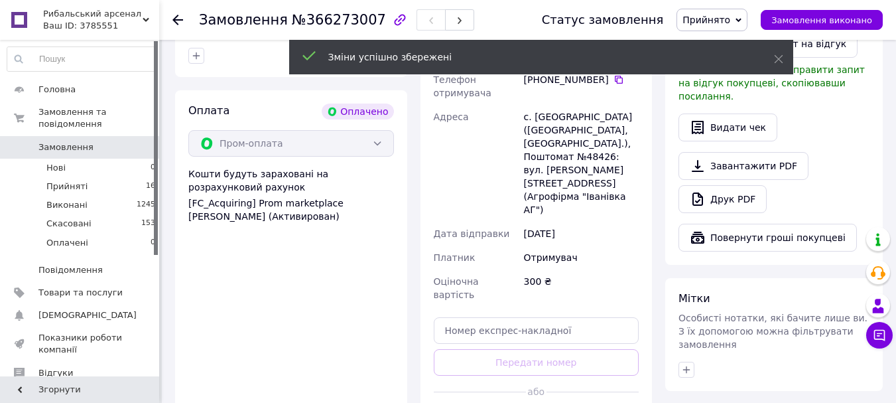
scroll to position [464, 0]
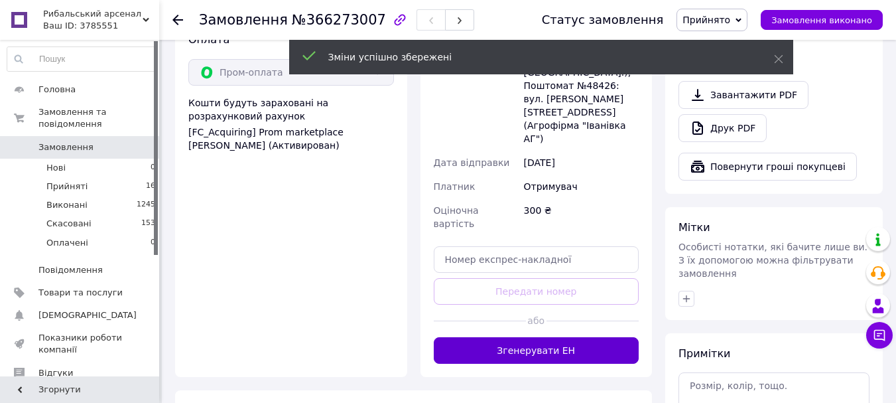
click at [575, 337] on button "Згенерувати ЕН" at bounding box center [537, 350] width 206 height 27
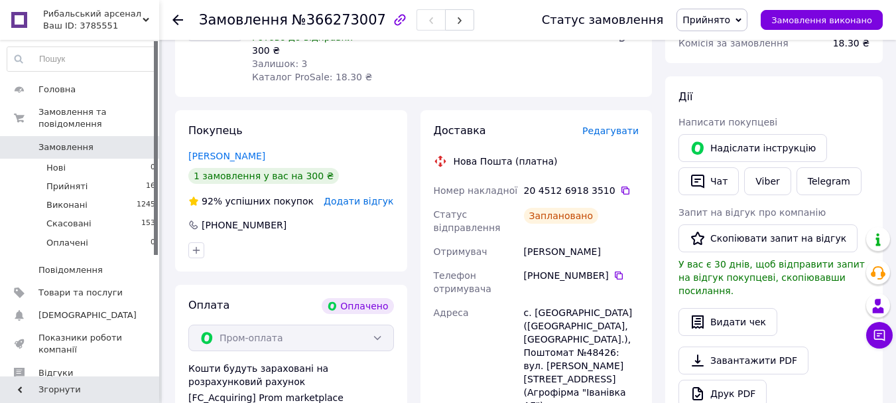
scroll to position [133, 0]
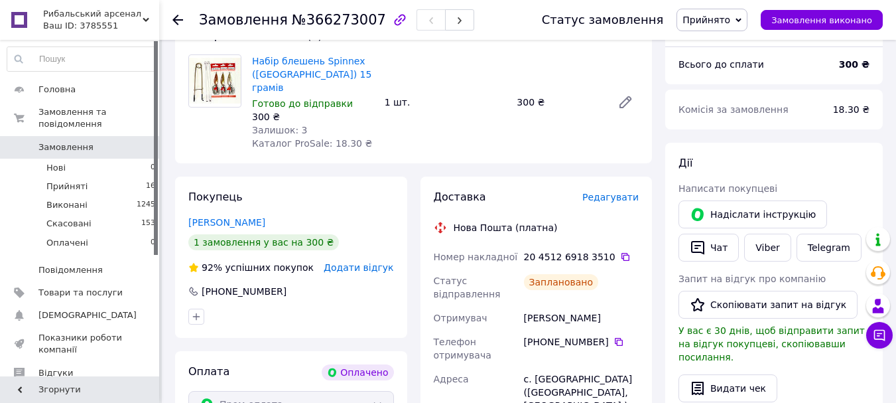
click at [177, 19] on icon at bounding box center [177, 20] width 11 height 11
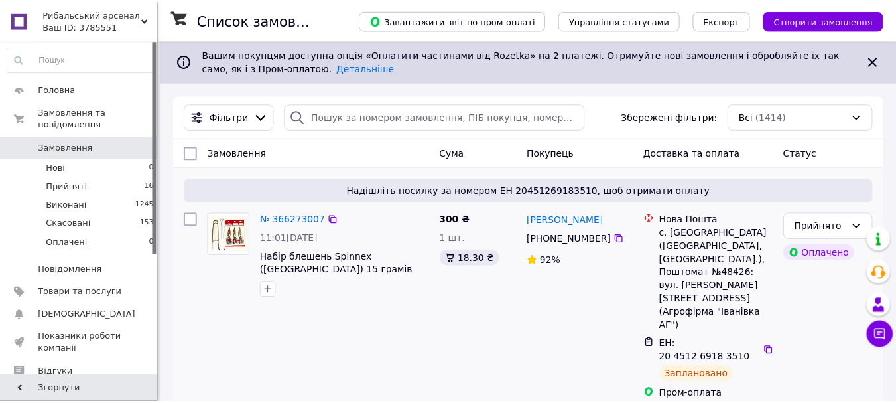
scroll to position [324, 0]
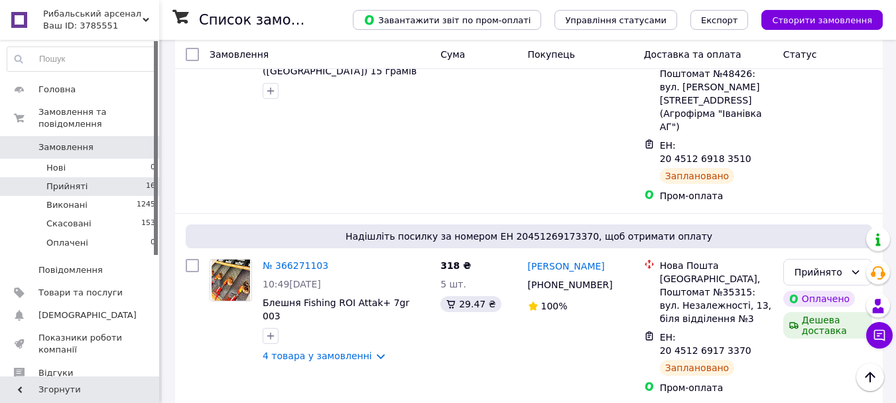
click at [70, 180] on span "Прийняті" at bounding box center [66, 186] width 41 height 12
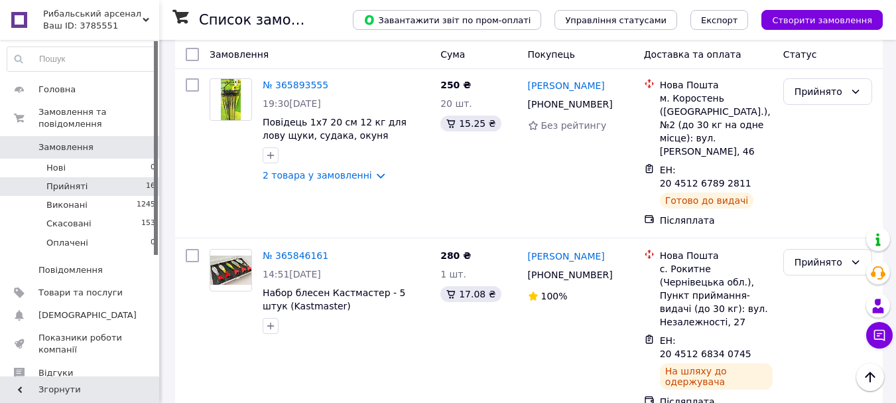
scroll to position [2122, 0]
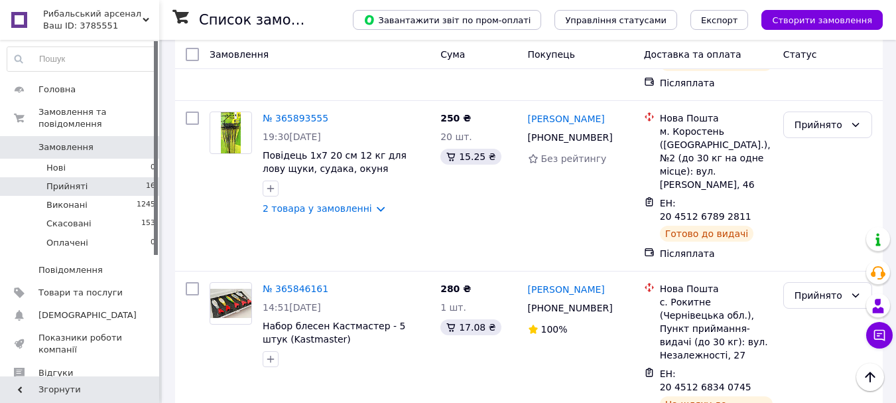
click at [834, 232] on li "Виконано" at bounding box center [828, 236] width 88 height 24
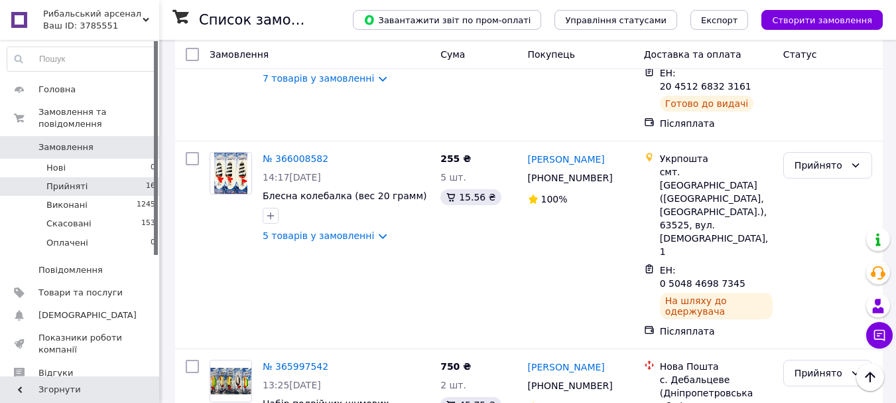
scroll to position [1265, 0]
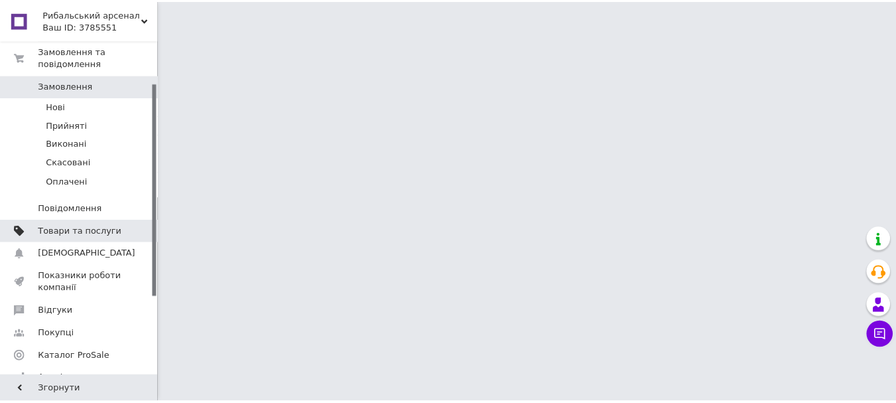
scroll to position [66, 0]
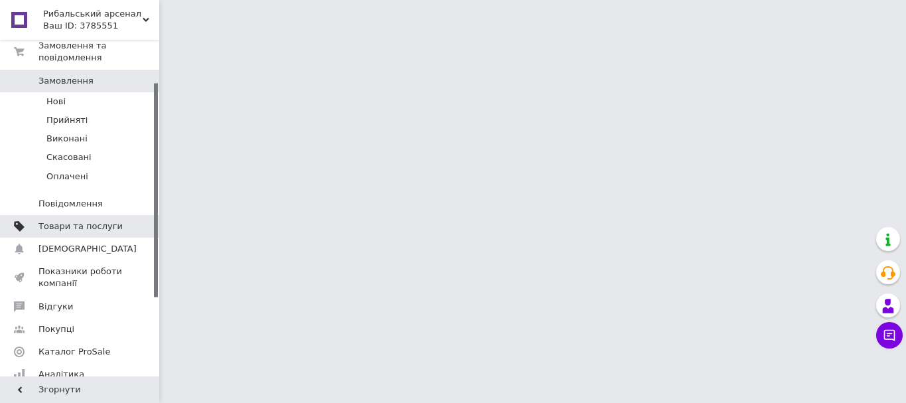
click at [79, 220] on span "Товари та послуги" at bounding box center [80, 226] width 84 height 12
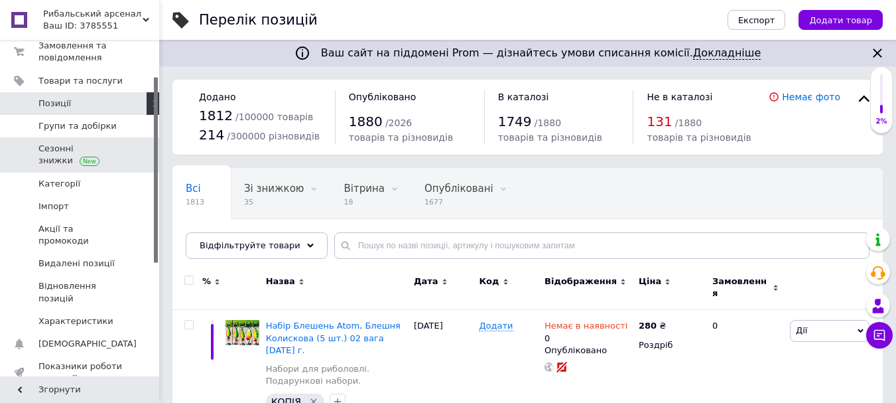
drag, startPoint x: 85, startPoint y: 123, endPoint x: 125, endPoint y: 143, distance: 45.1
click at [85, 123] on span "Групи та добірки" at bounding box center [77, 126] width 78 height 12
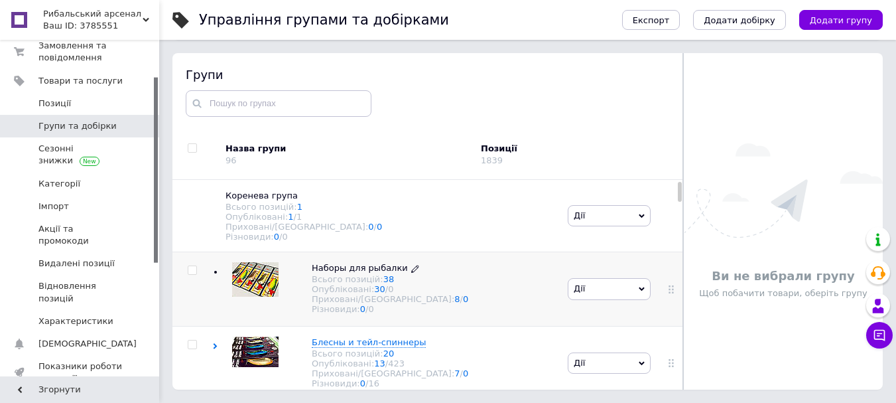
scroll to position [66, 0]
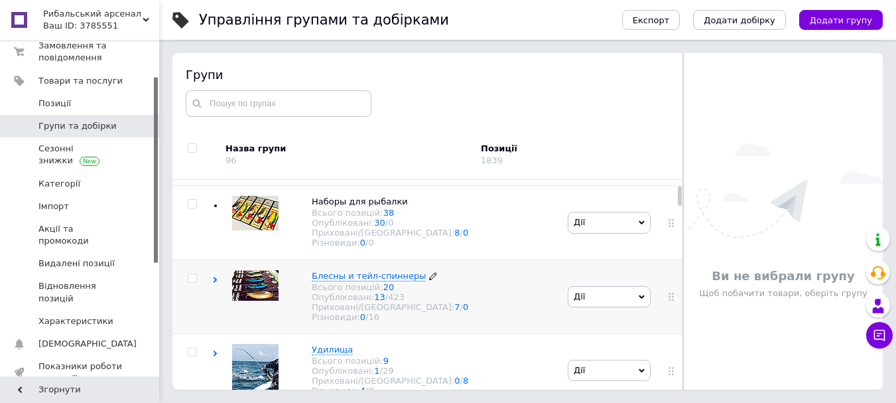
click at [379, 281] on span "Блесны и тейл-спиннеры" at bounding box center [369, 276] width 114 height 10
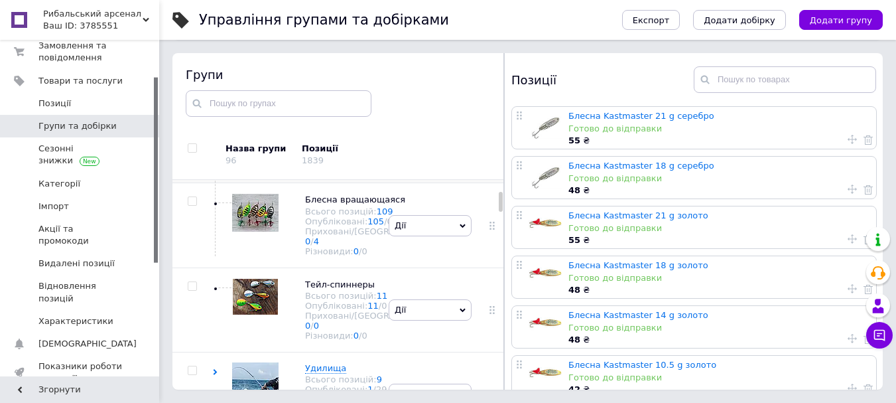
scroll to position [332, 0]
click at [338, 170] on span "Блесна колеблющаяся Всього позицій: 18 Опубліковані: 17 / 290 Приховані/Видален…" at bounding box center [376, 140] width 143 height 62
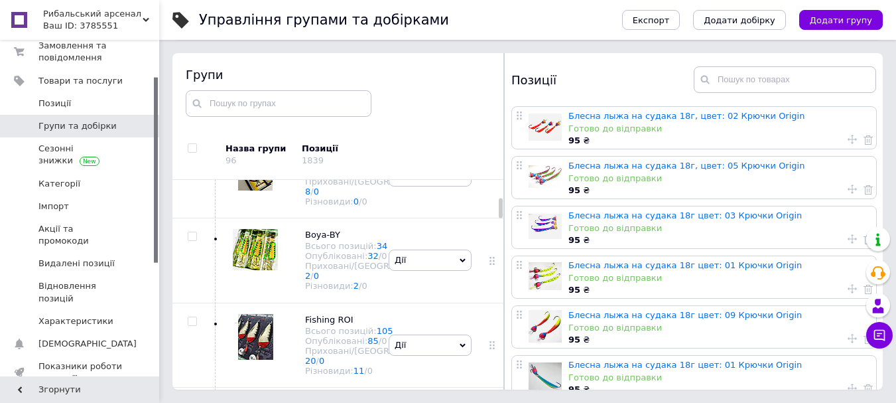
scroll to position [464, 0]
drag, startPoint x: 316, startPoint y: 208, endPoint x: 325, endPoint y: 214, distance: 10.1
click at [317, 71] on span "SPINNEX" at bounding box center [324, 66] width 38 height 10
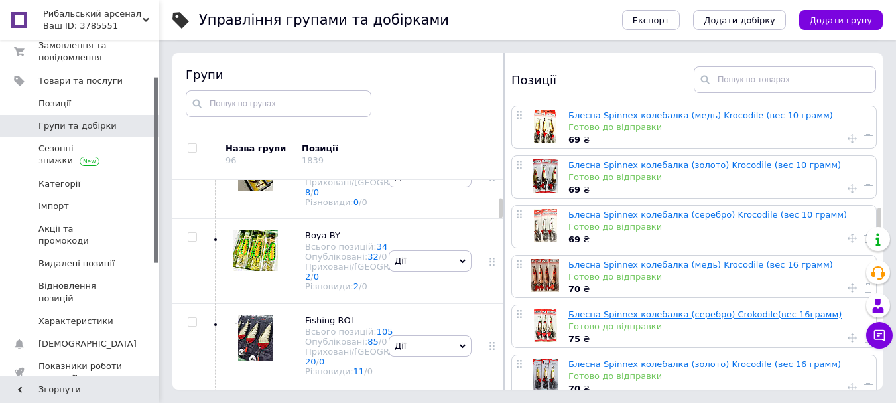
scroll to position [862, 0]
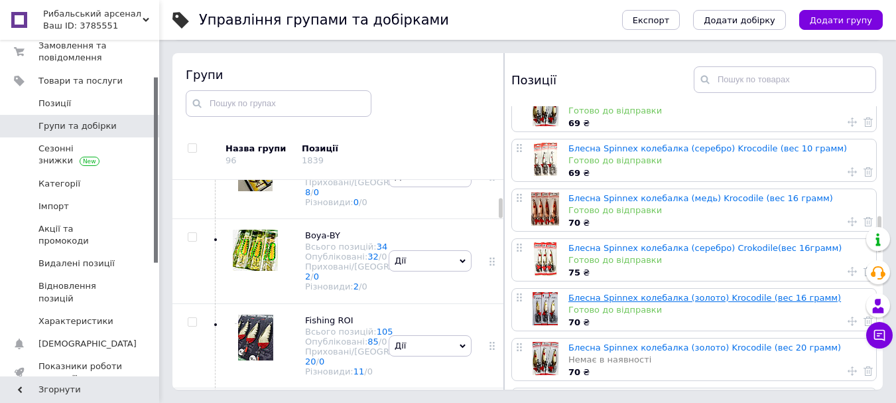
click at [657, 293] on link "Блесна Spinnex колебалка (золото) Krocodile (вес 16 грамм)" at bounding box center [704, 298] width 273 height 10
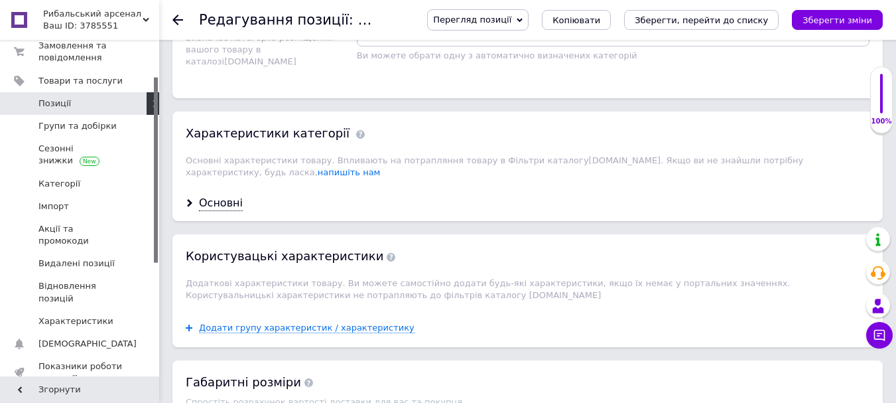
scroll to position [1260, 0]
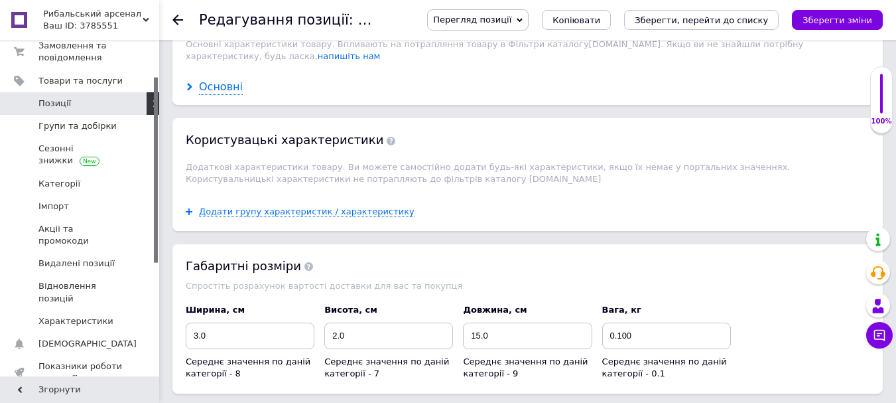
click at [219, 80] on div "Основні" at bounding box center [221, 87] width 44 height 15
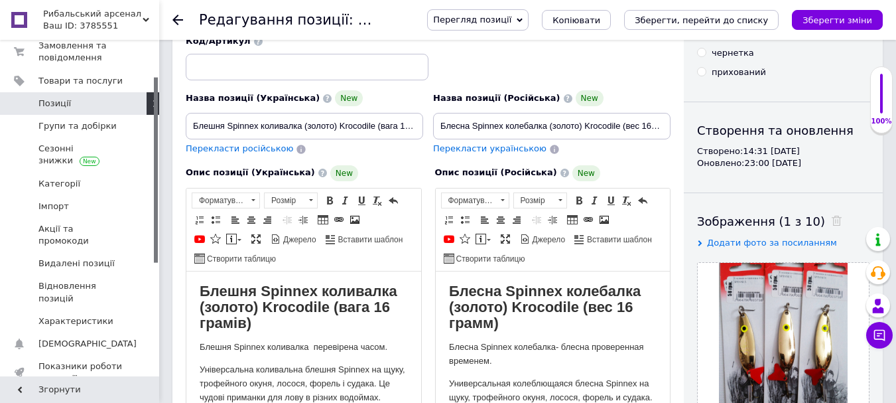
scroll to position [66, 0]
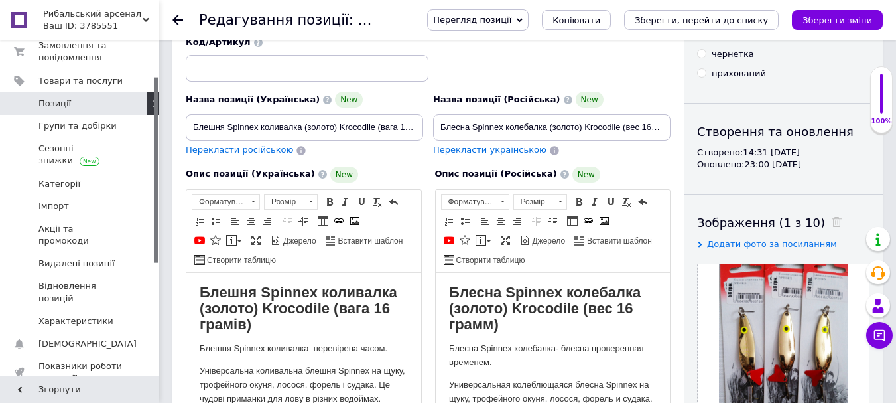
click at [174, 22] on icon at bounding box center [177, 20] width 11 height 11
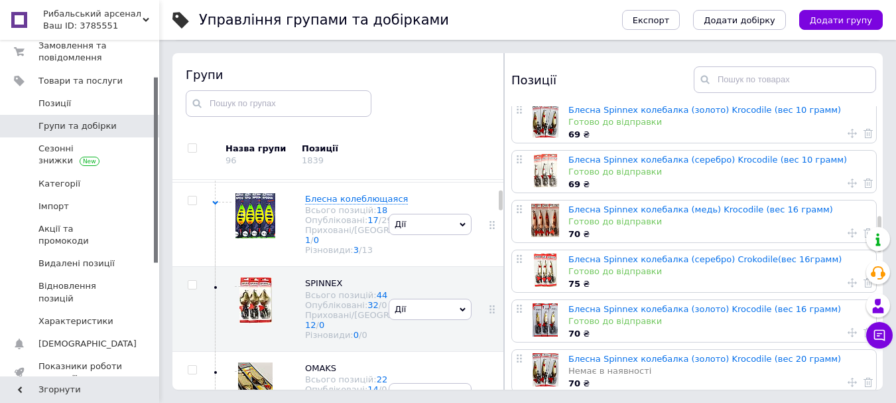
scroll to position [862, 0]
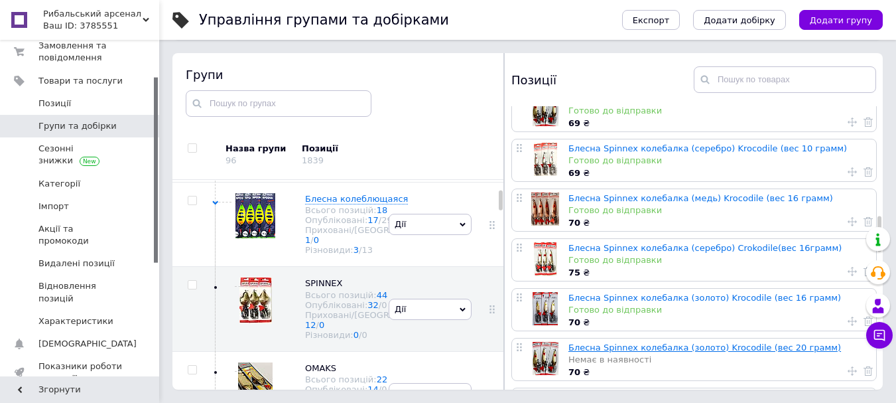
click at [700, 342] on link "Блесна Spinnex колебалка (золото) Krocodile (вес 20 грамм)" at bounding box center [704, 347] width 273 height 10
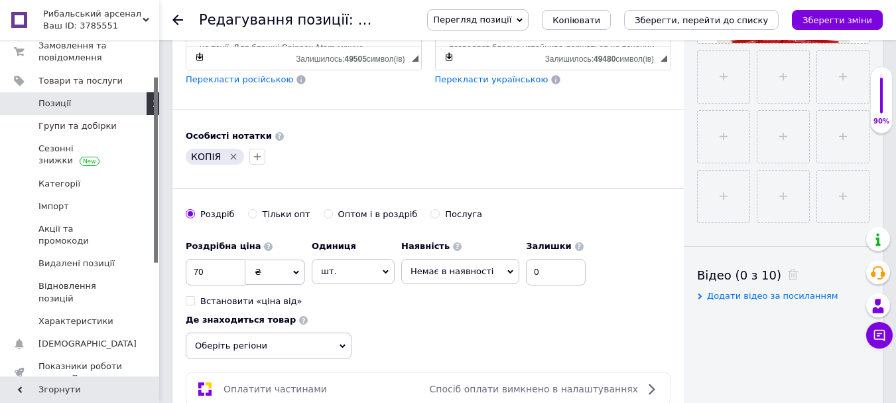
scroll to position [484, 0]
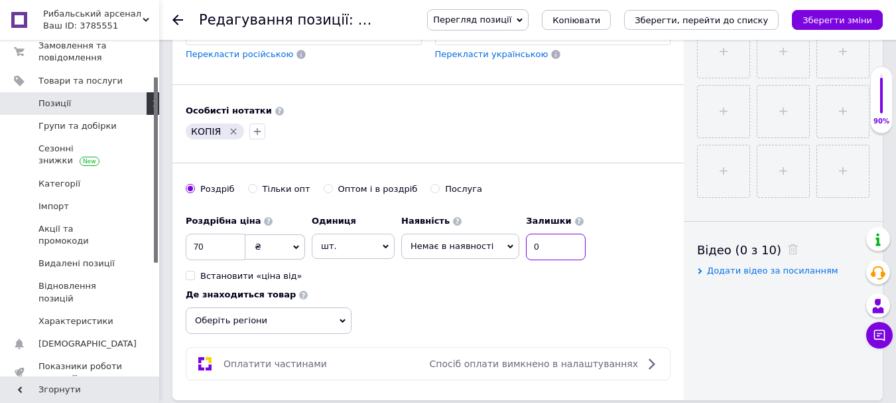
drag, startPoint x: 541, startPoint y: 239, endPoint x: 555, endPoint y: 260, distance: 25.4
click at [543, 242] on input "0" at bounding box center [556, 246] width 60 height 27
type input "1"
click at [507, 249] on icon at bounding box center [510, 246] width 6 height 6
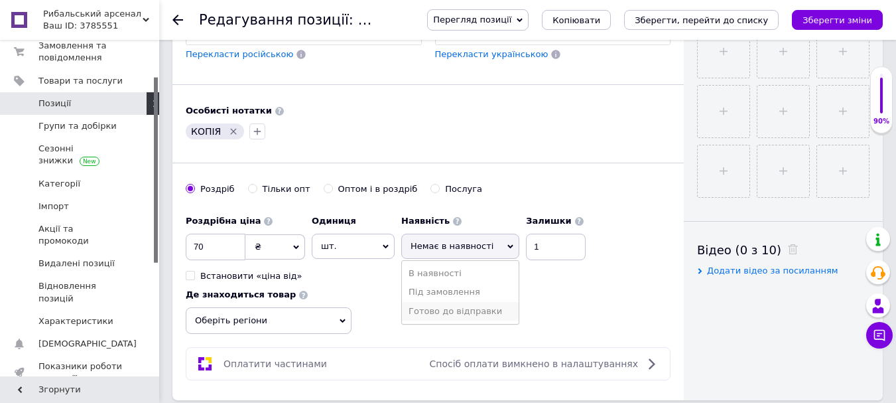
click at [481, 309] on li "Готово до відправки" at bounding box center [460, 311] width 117 height 19
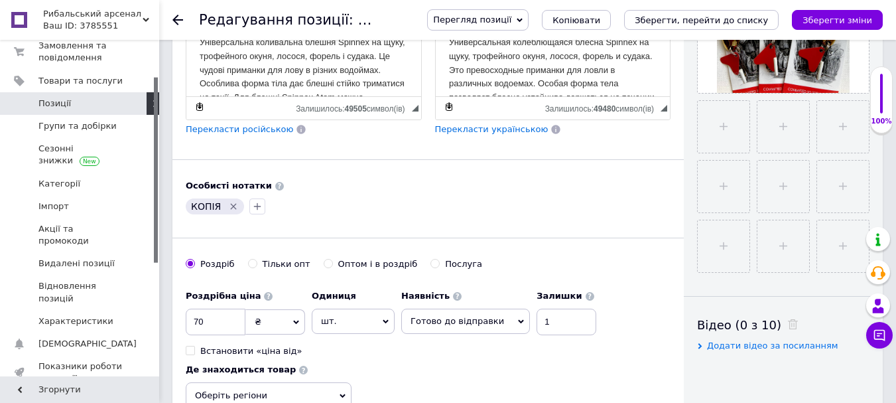
scroll to position [152, 0]
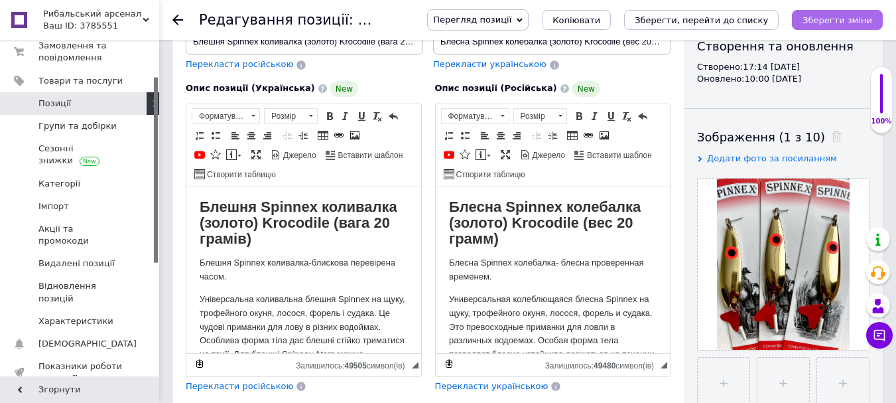
click at [822, 19] on icon "Зберегти зміни" at bounding box center [838, 20] width 70 height 10
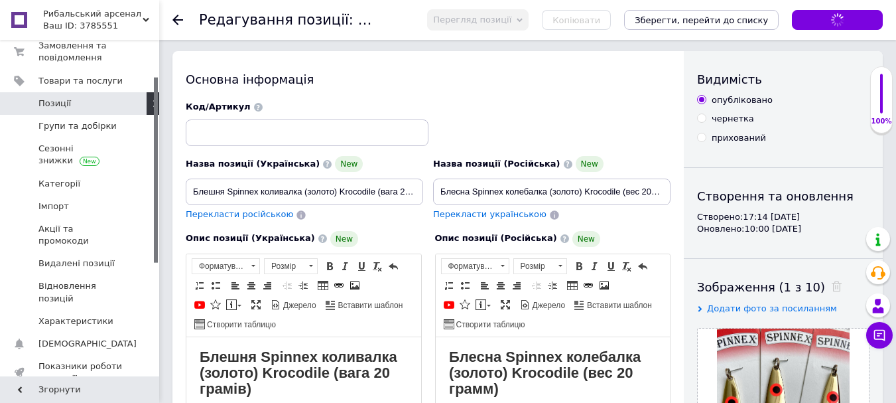
scroll to position [0, 0]
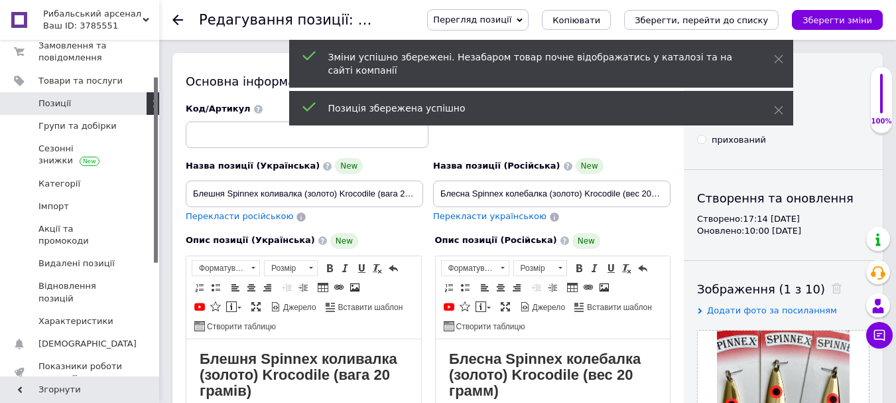
drag, startPoint x: 175, startPoint y: 16, endPoint x: 183, endPoint y: 20, distance: 8.9
click at [176, 16] on icon at bounding box center [177, 20] width 11 height 11
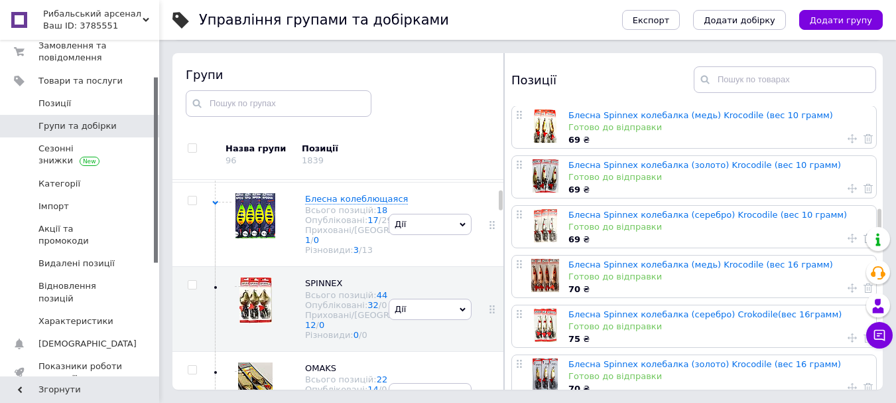
scroll to position [862, 0]
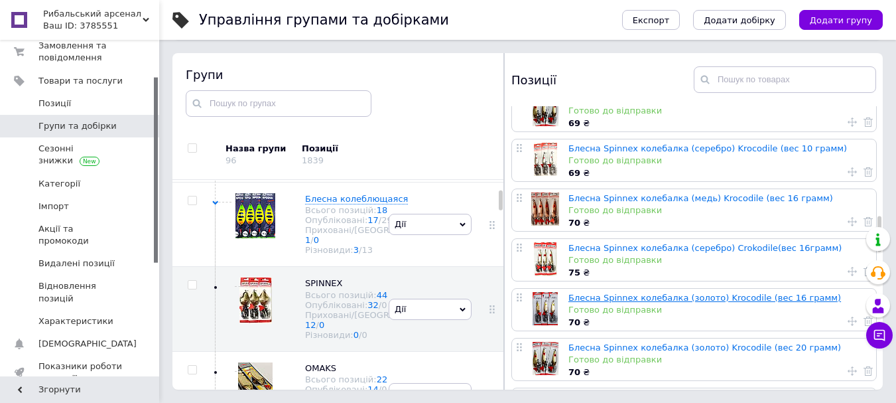
click at [717, 293] on link "Блесна Spinnex колебалка (золото) Krocodile (вес 16 грамм)" at bounding box center [704, 298] width 273 height 10
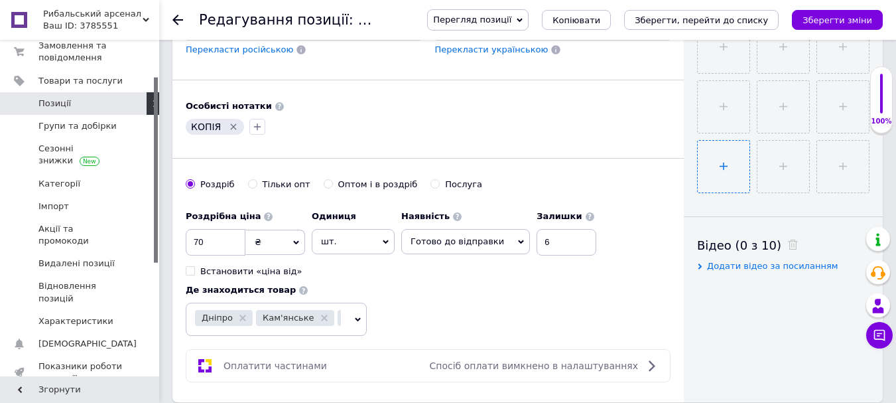
scroll to position [597, 0]
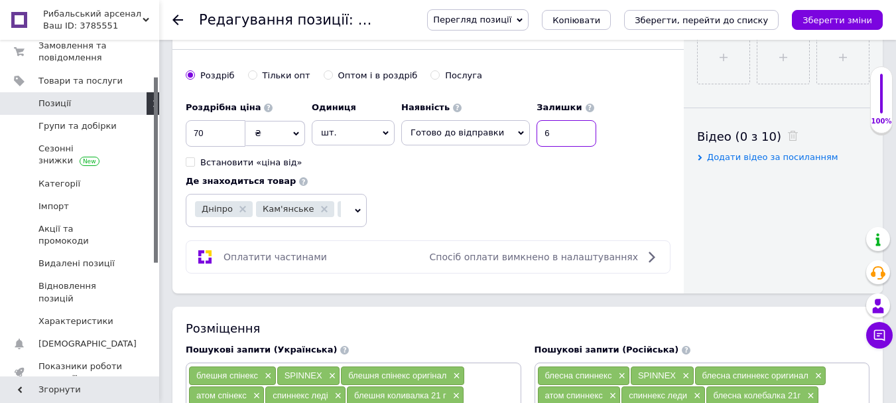
click at [571, 125] on input "6" at bounding box center [567, 133] width 60 height 27
type input "4"
click at [863, 24] on icon "Зберегти зміни" at bounding box center [838, 20] width 70 height 10
